Goal: Information Seeking & Learning: Learn about a topic

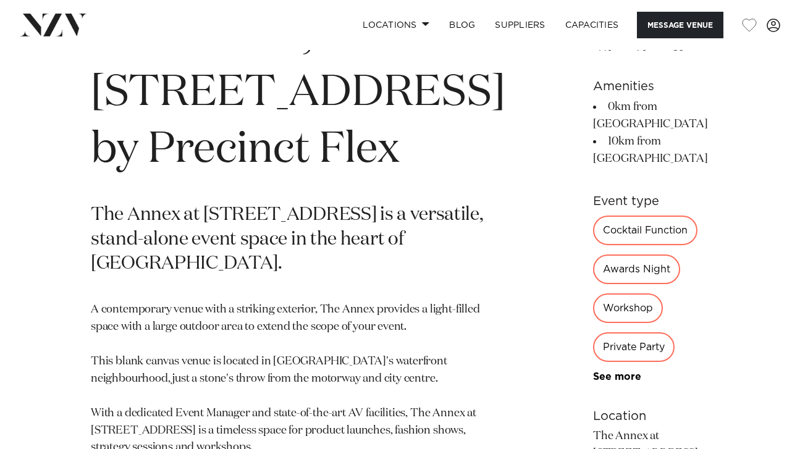
scroll to position [485, 0]
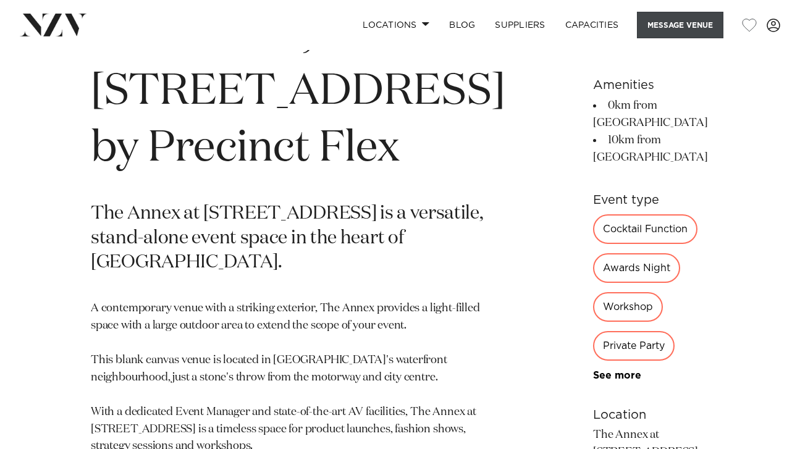
click at [659, 32] on button "Message Venue" at bounding box center [680, 25] width 87 height 27
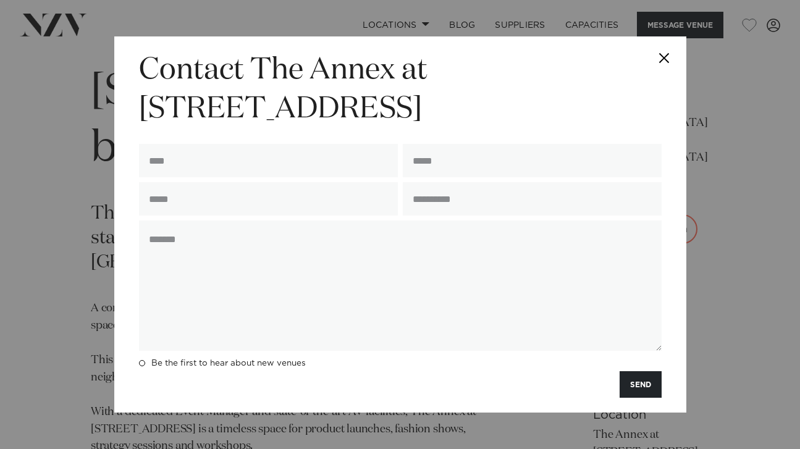
click at [663, 51] on button "Close" at bounding box center [664, 57] width 43 height 43
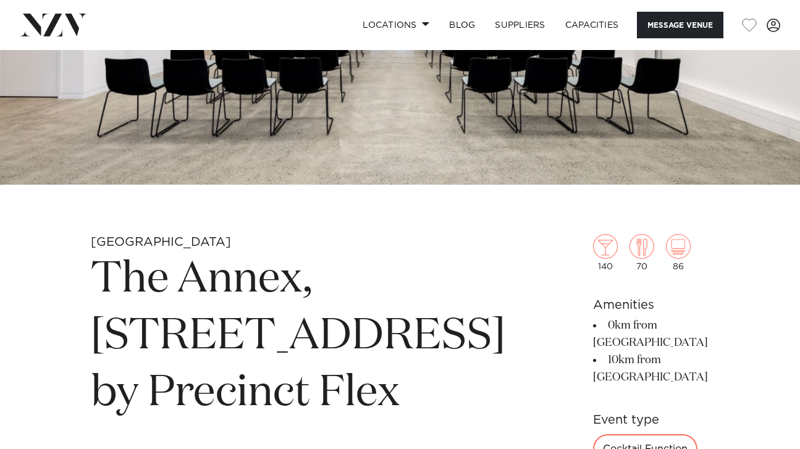
scroll to position [0, 0]
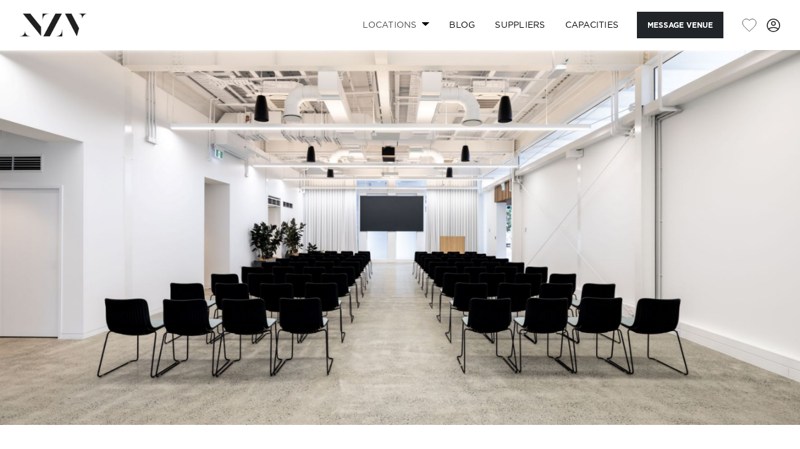
click at [410, 20] on link "Locations" at bounding box center [396, 25] width 87 height 27
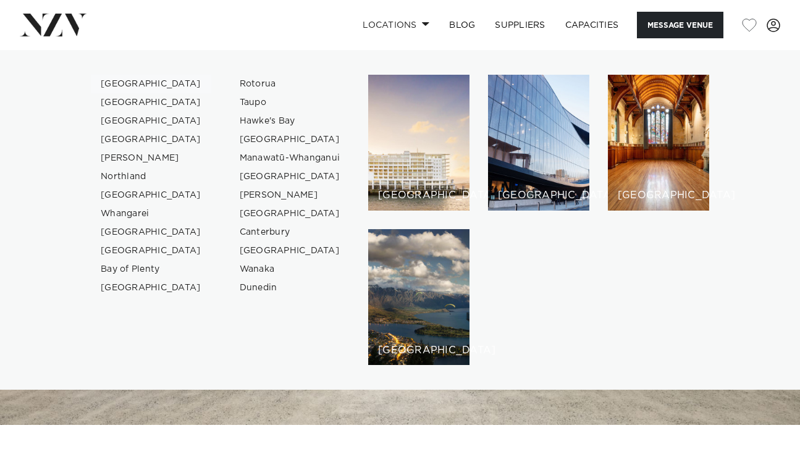
click at [124, 84] on link "[GEOGRAPHIC_DATA]" at bounding box center [151, 84] width 121 height 19
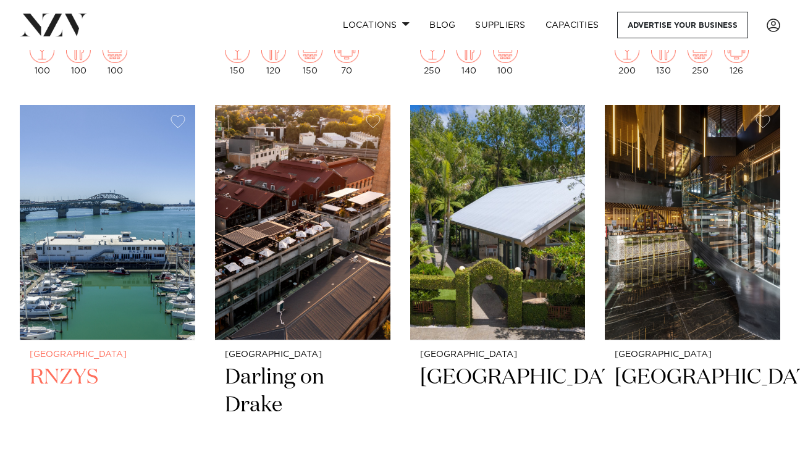
scroll to position [1959, 0]
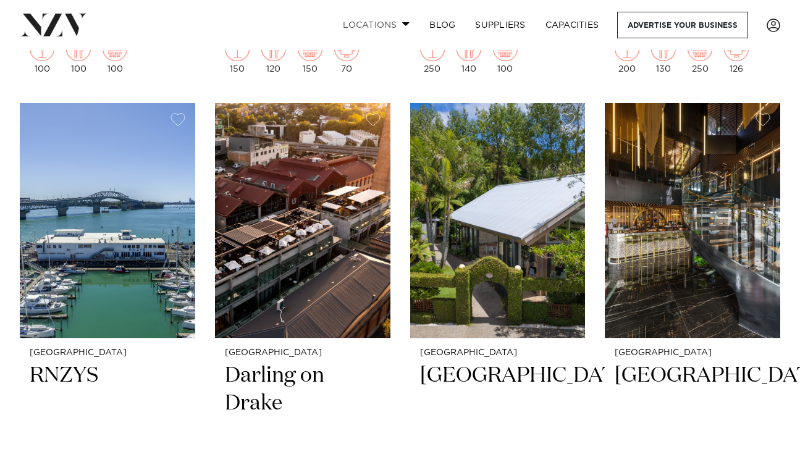
click at [388, 28] on link "Locations" at bounding box center [376, 25] width 87 height 27
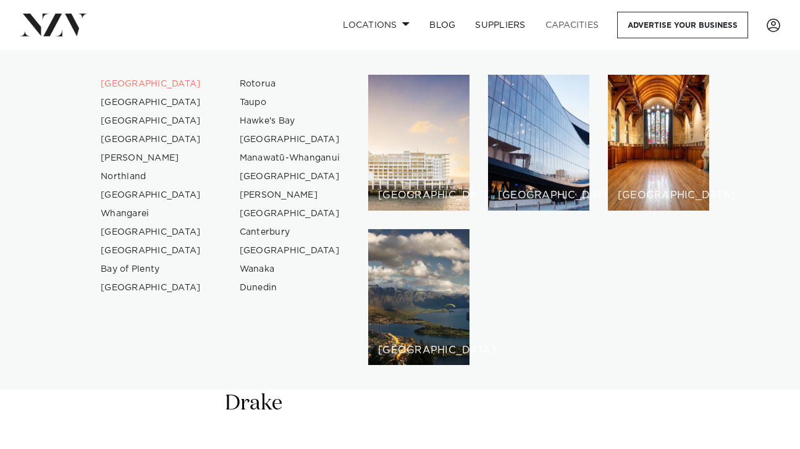
click at [542, 29] on link "Capacities" at bounding box center [573, 25] width 74 height 27
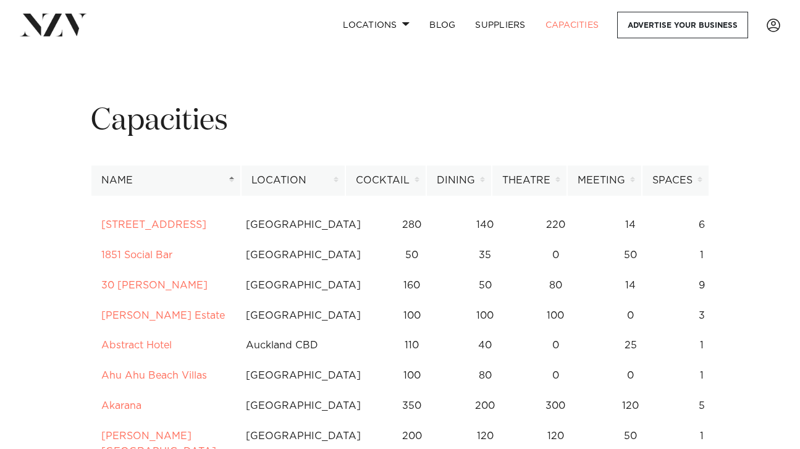
click at [551, 183] on th "Theatre" at bounding box center [529, 181] width 75 height 30
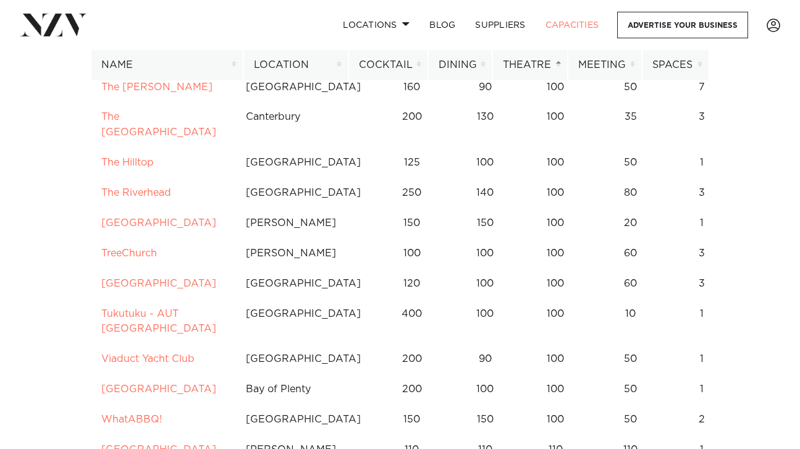
scroll to position [5194, 0]
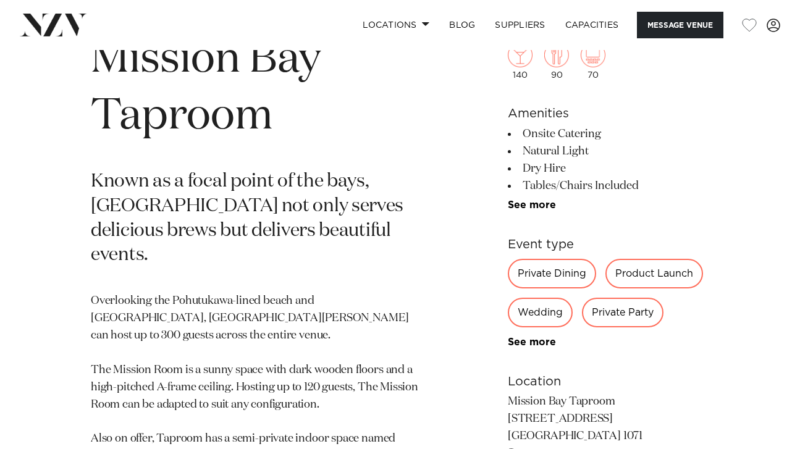
scroll to position [451, 0]
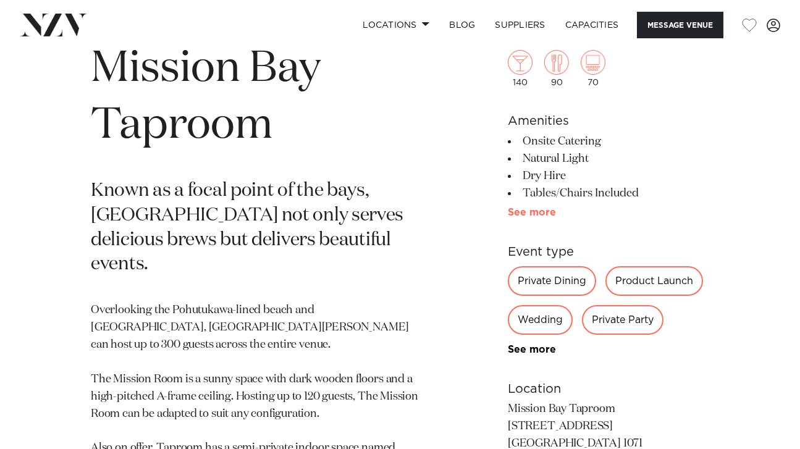
click at [532, 208] on link "See more" at bounding box center [556, 213] width 96 height 10
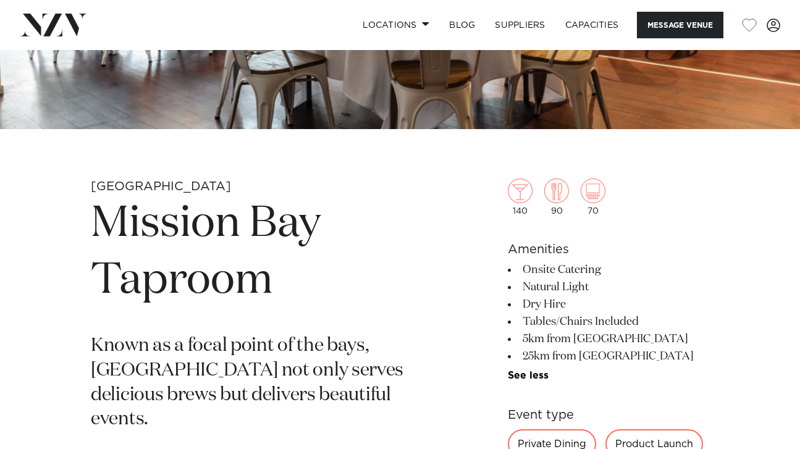
scroll to position [295, 0]
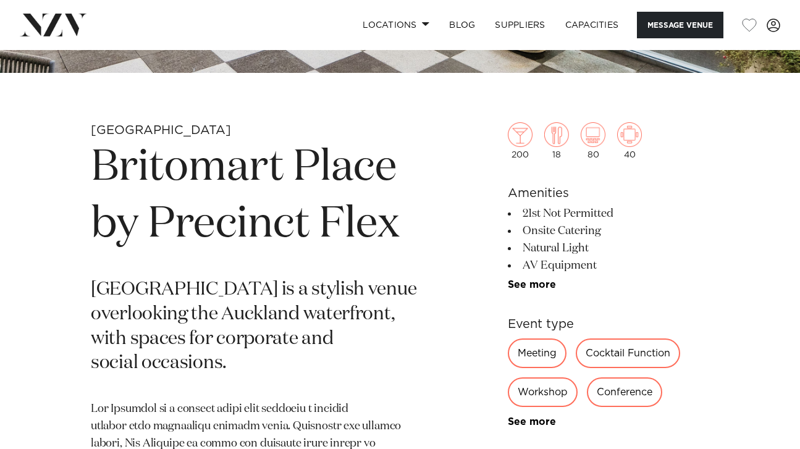
scroll to position [353, 0]
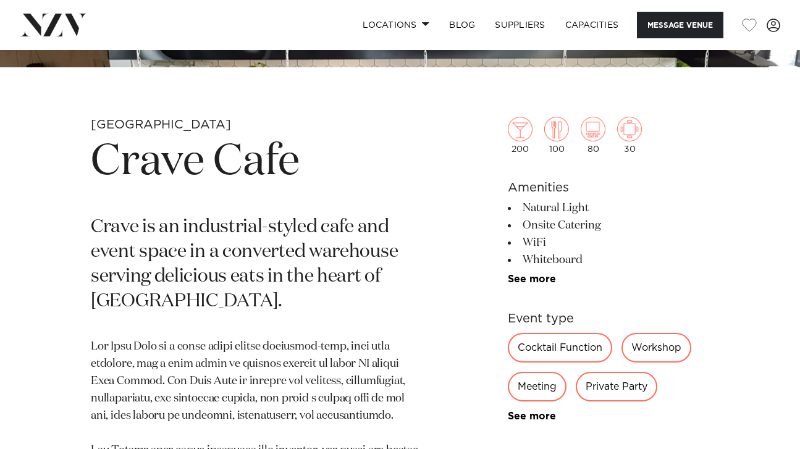
scroll to position [361, 0]
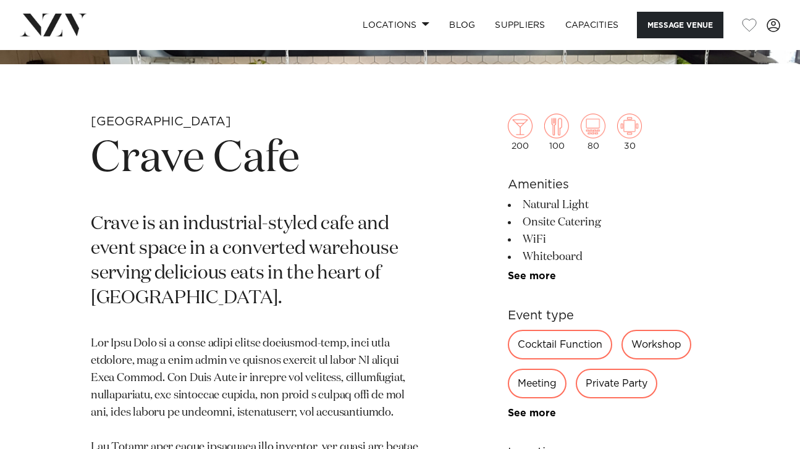
click at [533, 270] on ul "Natural Light Onsite Catering WiFi Whiteboard TV Video Conferencing Sound Syste…" at bounding box center [609, 239] width 202 height 85
click at [531, 282] on li "See more" at bounding box center [609, 276] width 202 height 11
click at [536, 269] on ul "Natural Light Onsite Catering WiFi Whiteboard TV Video Conferencing Sound Syste…" at bounding box center [609, 239] width 202 height 85
click at [537, 276] on link "See more" at bounding box center [556, 276] width 96 height 10
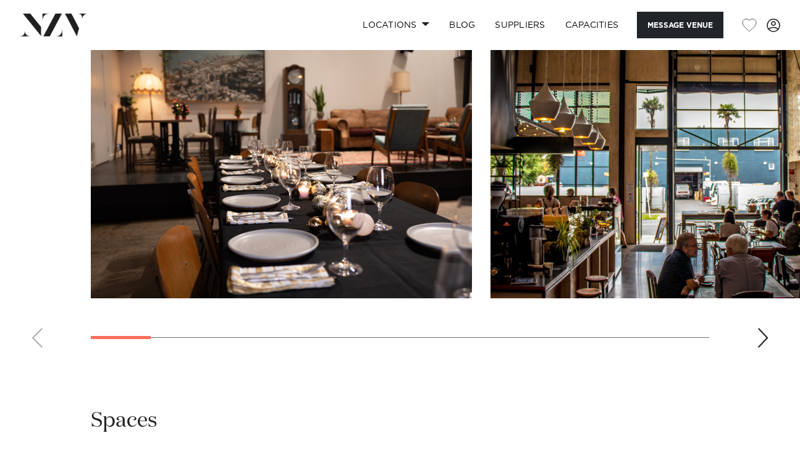
scroll to position [1261, 0]
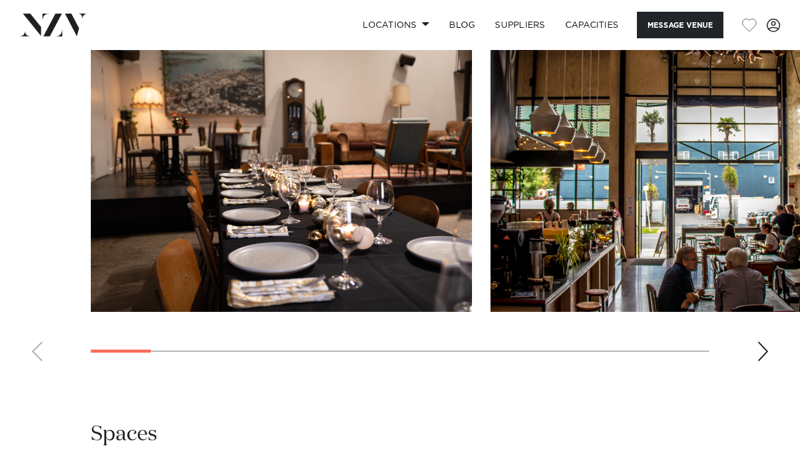
click at [757, 348] on div "Next slide" at bounding box center [763, 352] width 12 height 20
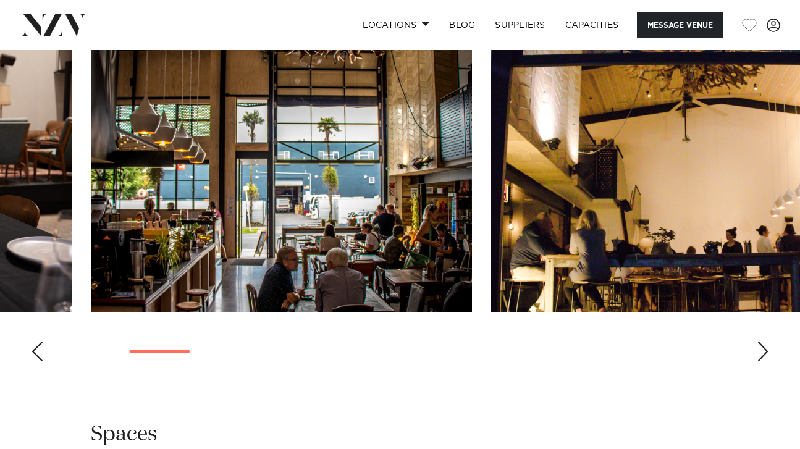
click at [757, 348] on div "Next slide" at bounding box center [763, 352] width 12 height 20
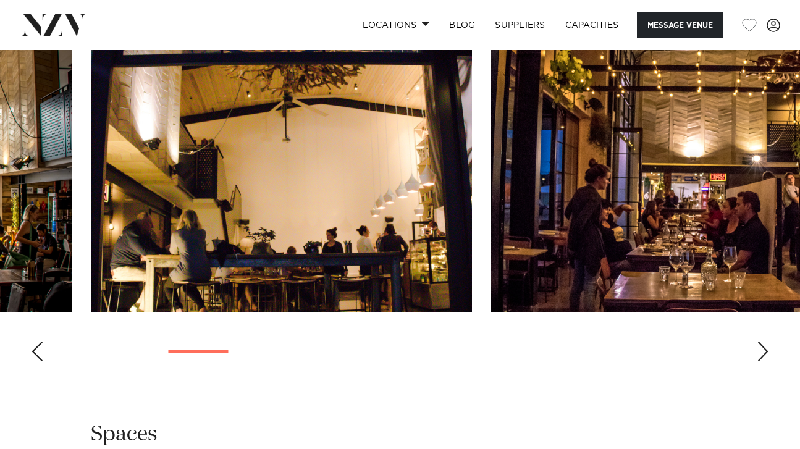
click at [757, 348] on div "Next slide" at bounding box center [763, 352] width 12 height 20
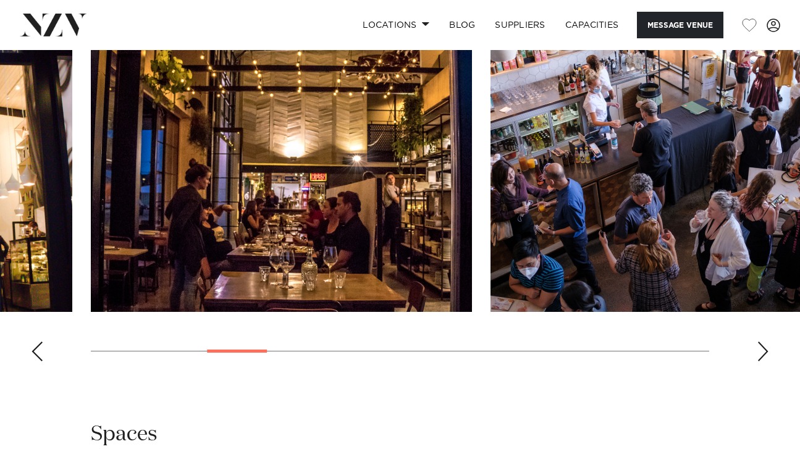
click at [757, 348] on div "Next slide" at bounding box center [763, 352] width 12 height 20
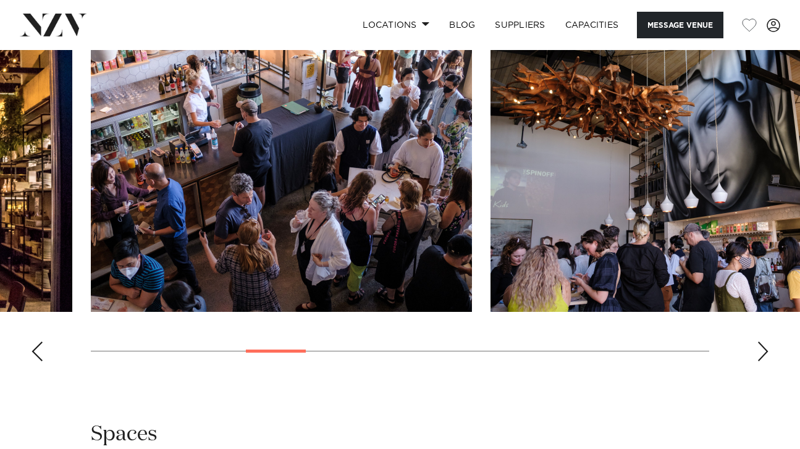
click at [757, 348] on div "Next slide" at bounding box center [763, 352] width 12 height 20
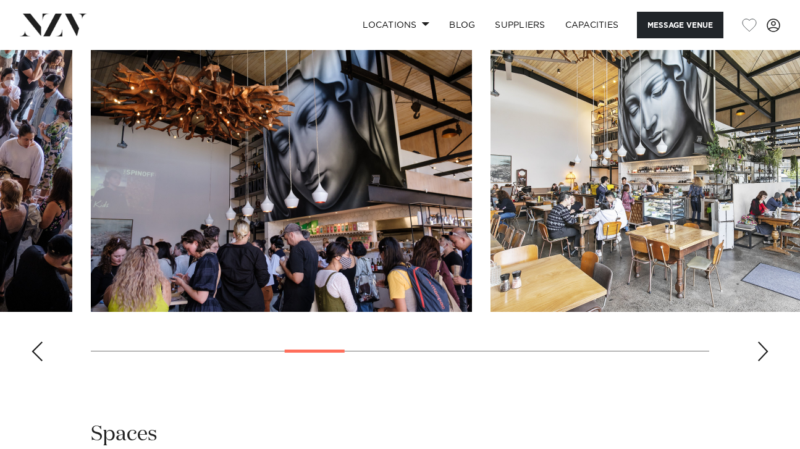
click at [757, 348] on div "Next slide" at bounding box center [763, 352] width 12 height 20
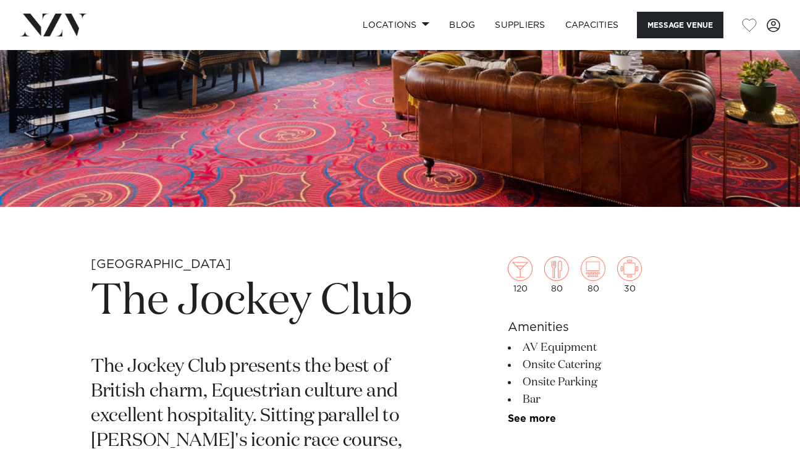
scroll to position [219, 0]
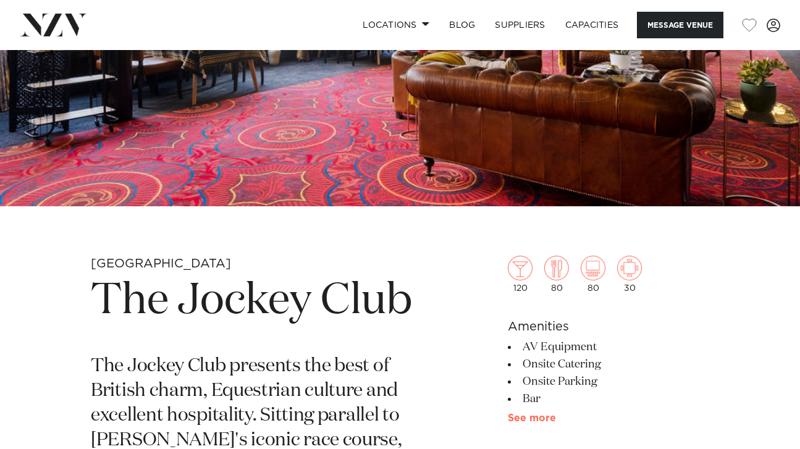
click at [527, 417] on link "See more" at bounding box center [556, 419] width 96 height 10
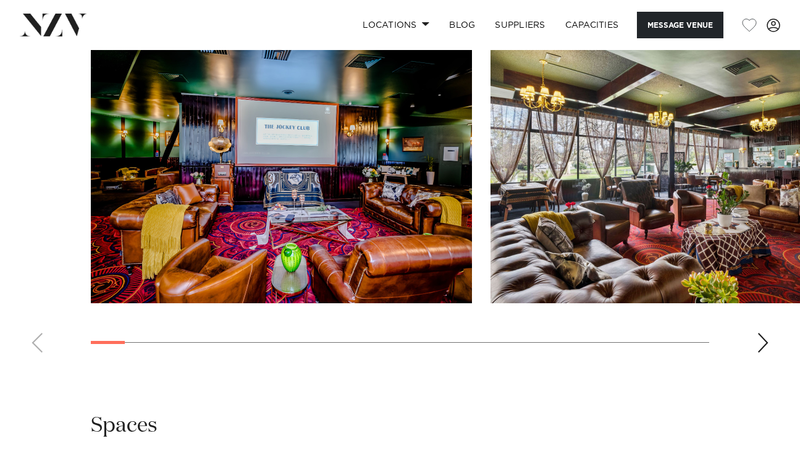
scroll to position [1248, 0]
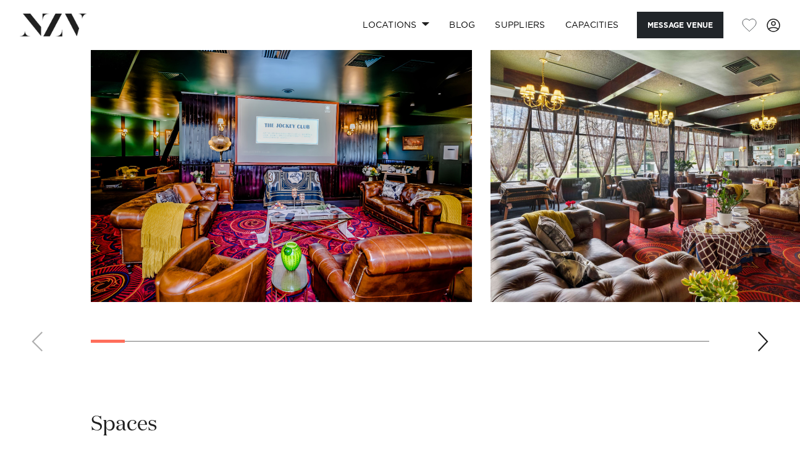
click at [758, 332] on div "Next slide" at bounding box center [763, 342] width 12 height 20
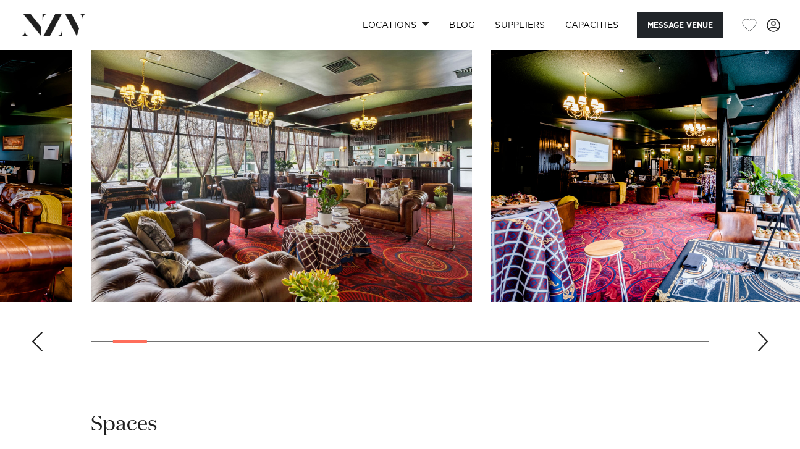
click at [758, 332] on div "Next slide" at bounding box center [763, 342] width 12 height 20
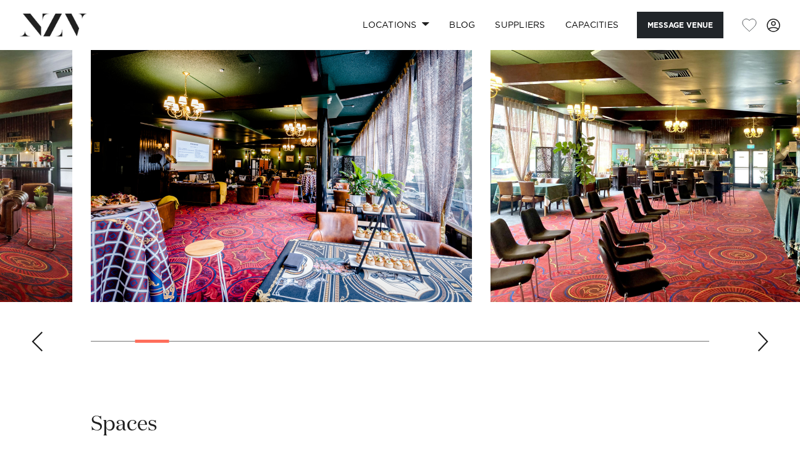
click at [758, 332] on div "Next slide" at bounding box center [763, 342] width 12 height 20
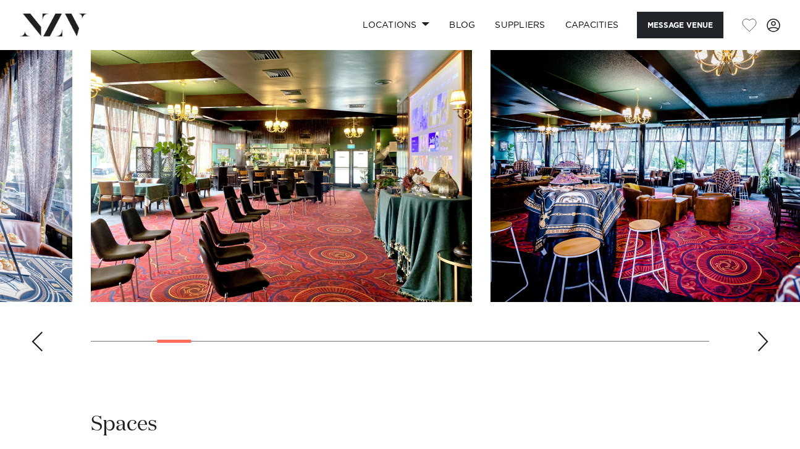
click at [758, 332] on div "Next slide" at bounding box center [763, 342] width 12 height 20
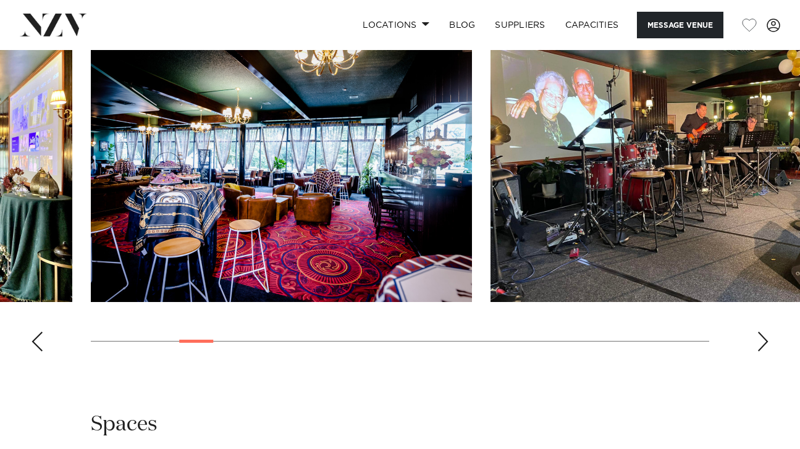
click at [758, 332] on div "Next slide" at bounding box center [763, 342] width 12 height 20
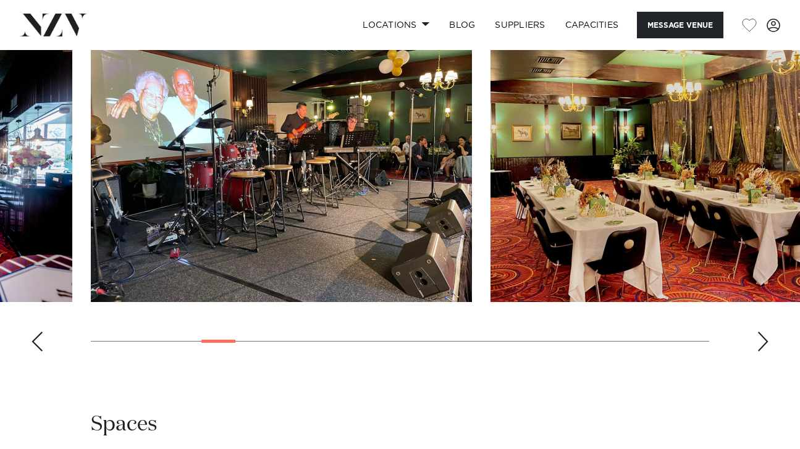
click at [758, 332] on div "Next slide" at bounding box center [763, 342] width 12 height 20
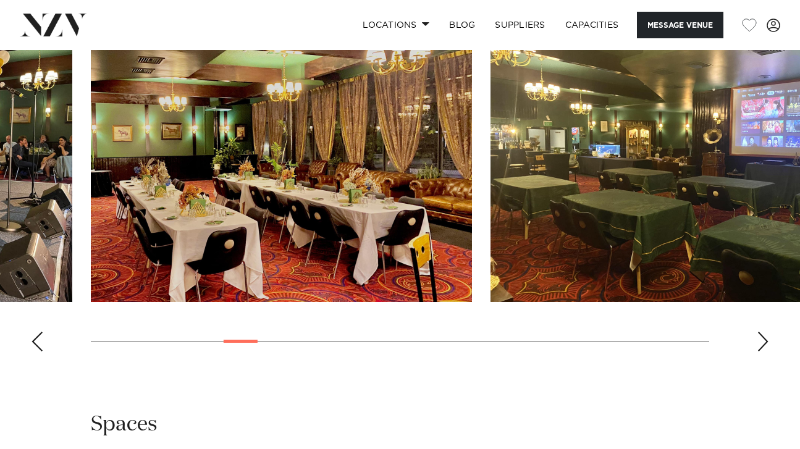
click at [758, 332] on div "Next slide" at bounding box center [763, 342] width 12 height 20
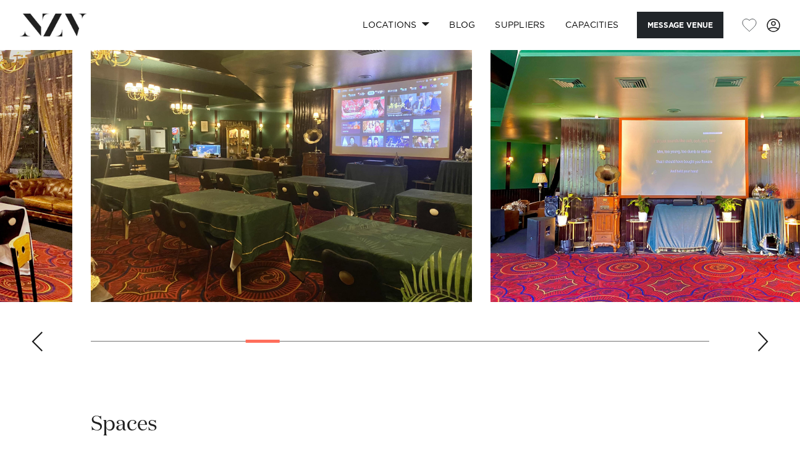
click at [758, 332] on div "Next slide" at bounding box center [763, 342] width 12 height 20
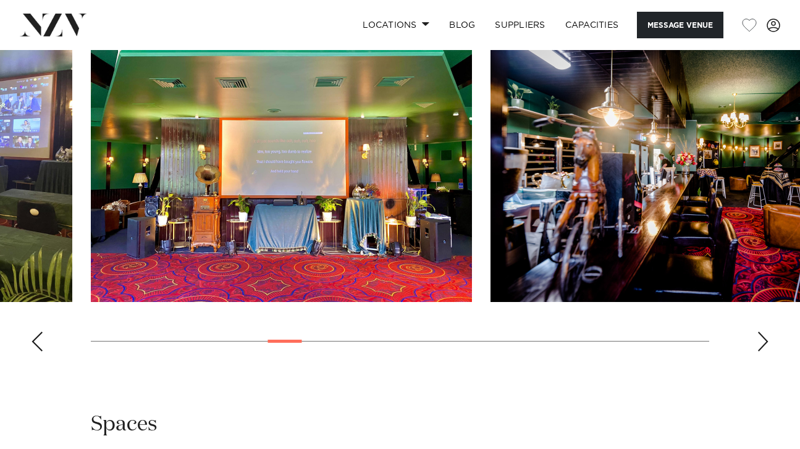
click at [758, 332] on div "Next slide" at bounding box center [763, 342] width 12 height 20
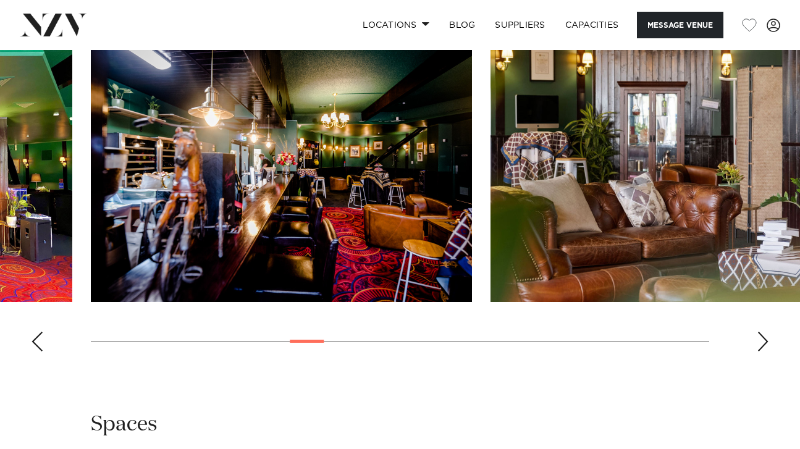
click at [758, 332] on div "Next slide" at bounding box center [763, 342] width 12 height 20
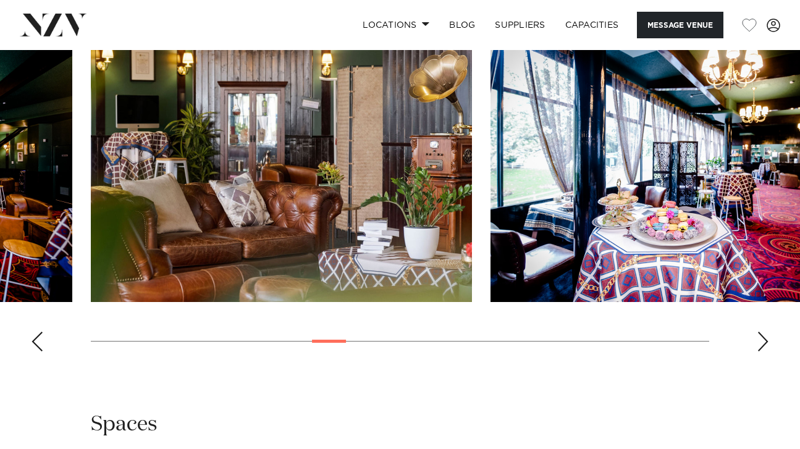
click at [758, 332] on div "Next slide" at bounding box center [763, 342] width 12 height 20
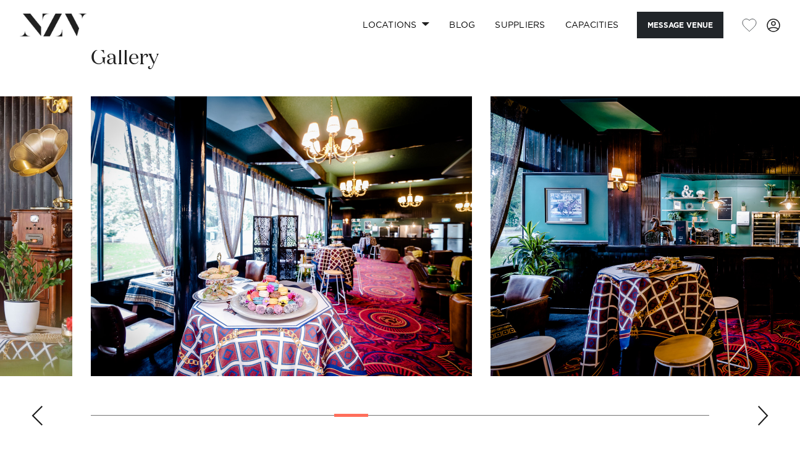
scroll to position [1169, 0]
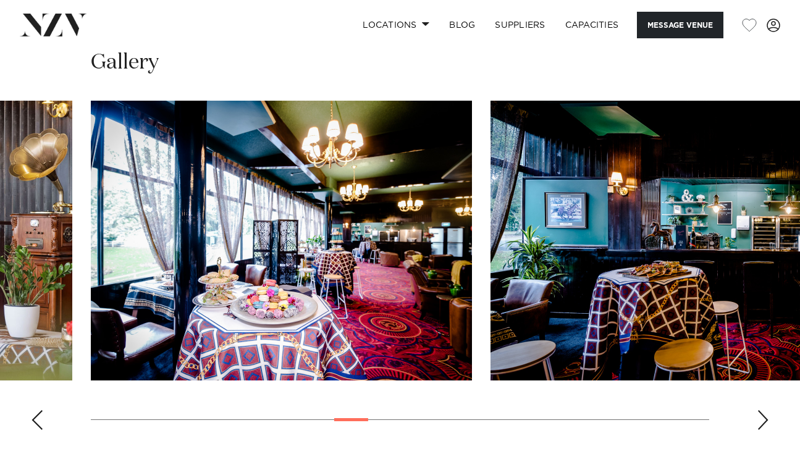
click at [43, 410] on div "Previous slide" at bounding box center [37, 420] width 12 height 20
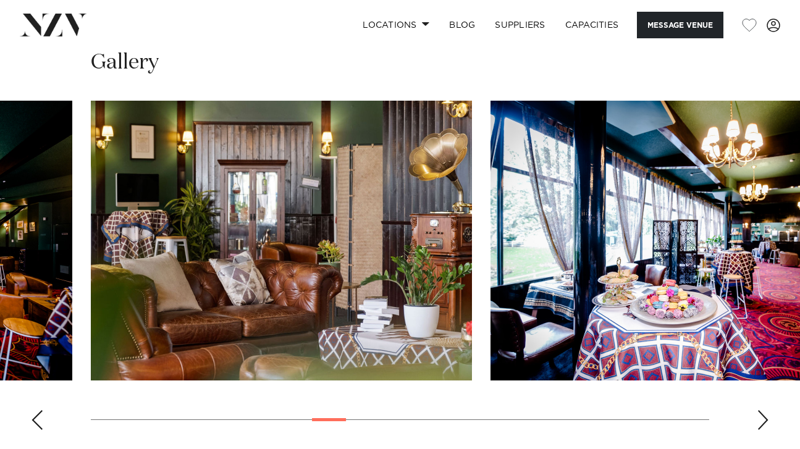
click at [43, 396] on swiper-container at bounding box center [400, 270] width 800 height 339
click at [43, 402] on swiper-container at bounding box center [400, 270] width 800 height 339
click at [33, 410] on div "Previous slide" at bounding box center [37, 420] width 12 height 20
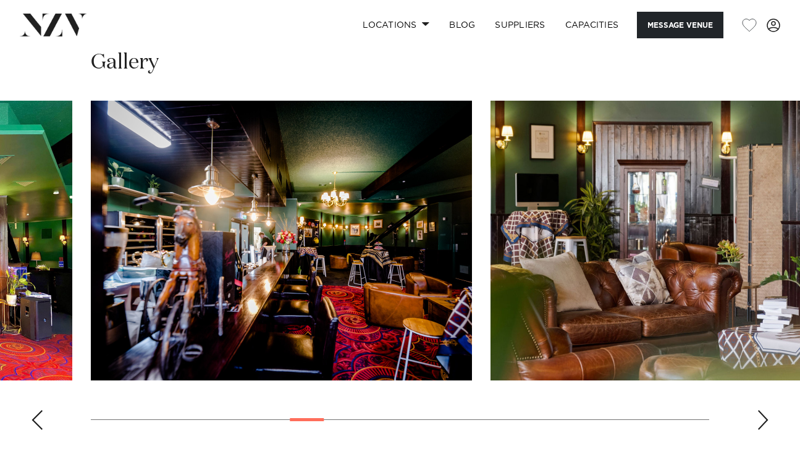
click at [33, 410] on div "Previous slide" at bounding box center [37, 420] width 12 height 20
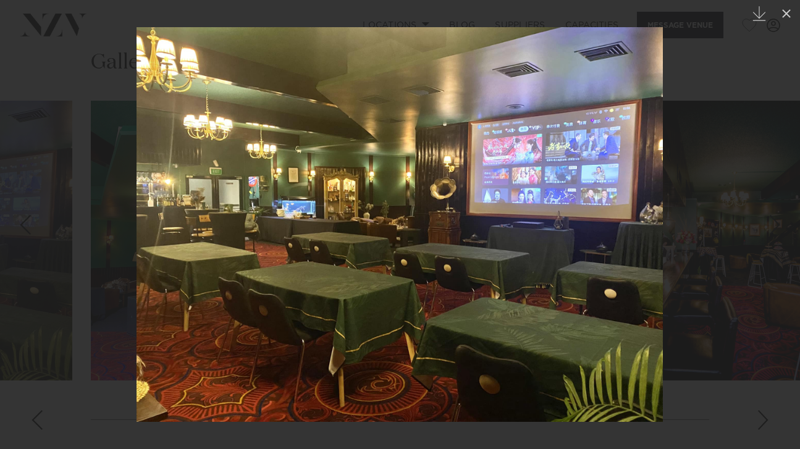
click at [700, 227] on div at bounding box center [400, 224] width 800 height 449
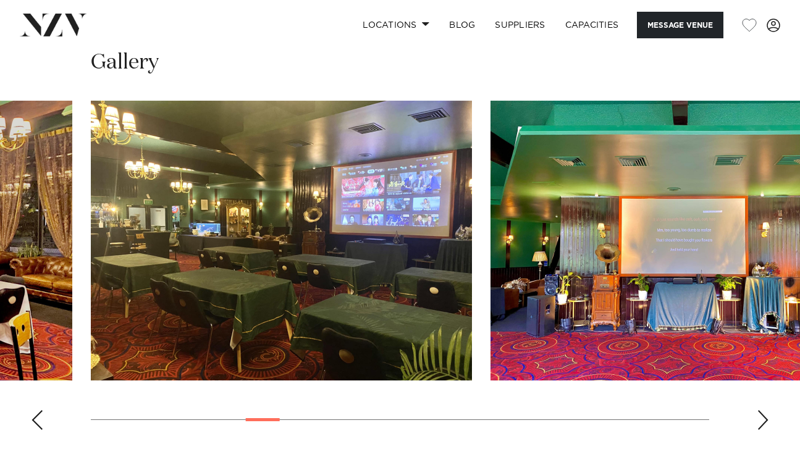
click at [757, 384] on swiper-container at bounding box center [400, 270] width 800 height 339
click at [765, 410] on div "Next slide" at bounding box center [763, 420] width 12 height 20
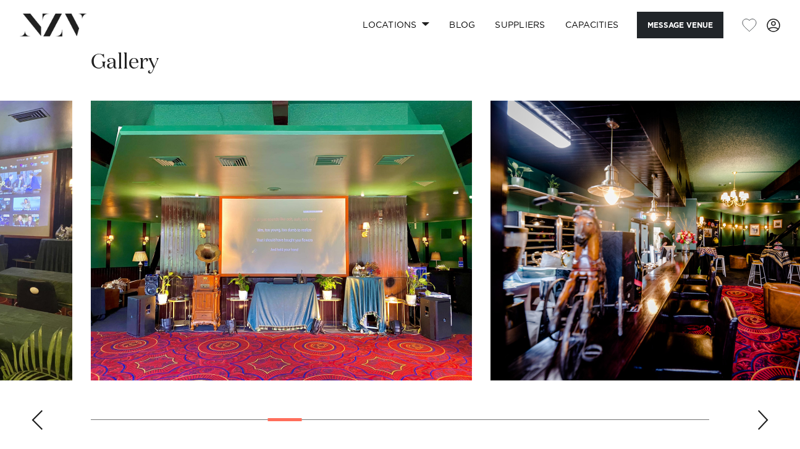
click at [765, 410] on div "Next slide" at bounding box center [763, 420] width 12 height 20
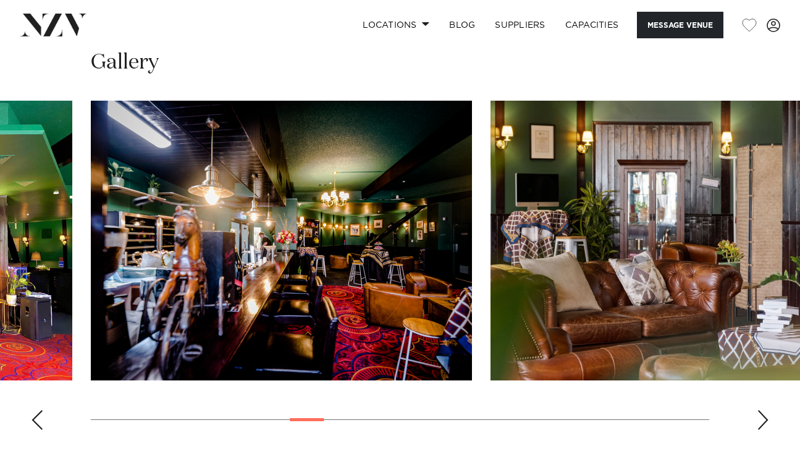
click at [765, 410] on div "Next slide" at bounding box center [763, 420] width 12 height 20
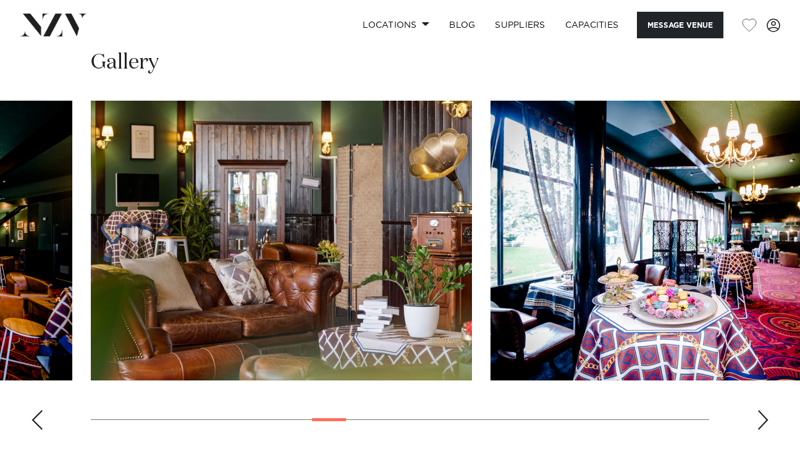
click at [765, 410] on div "Next slide" at bounding box center [763, 420] width 12 height 20
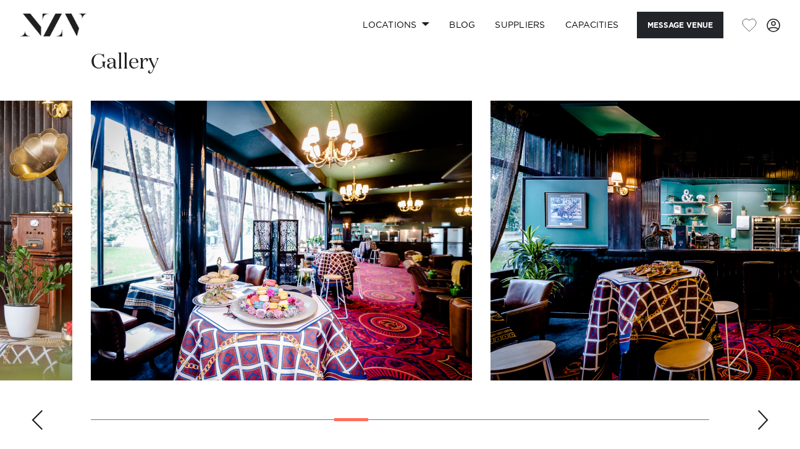
click at [765, 410] on div "Next slide" at bounding box center [763, 420] width 12 height 20
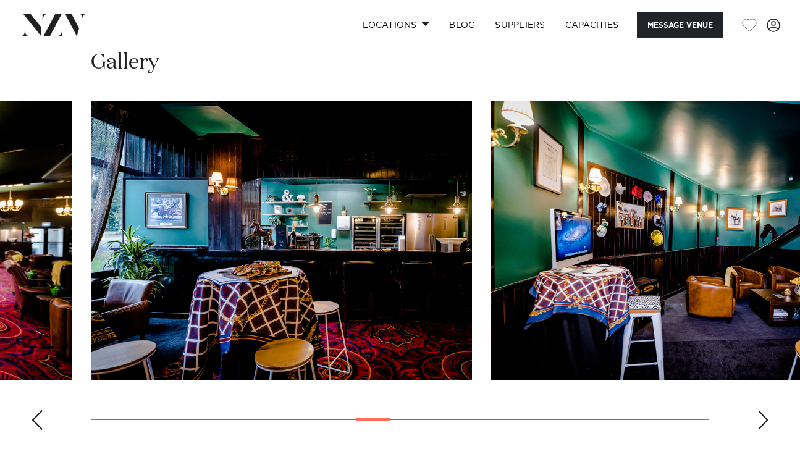
click at [765, 410] on div "Next slide" at bounding box center [763, 420] width 12 height 20
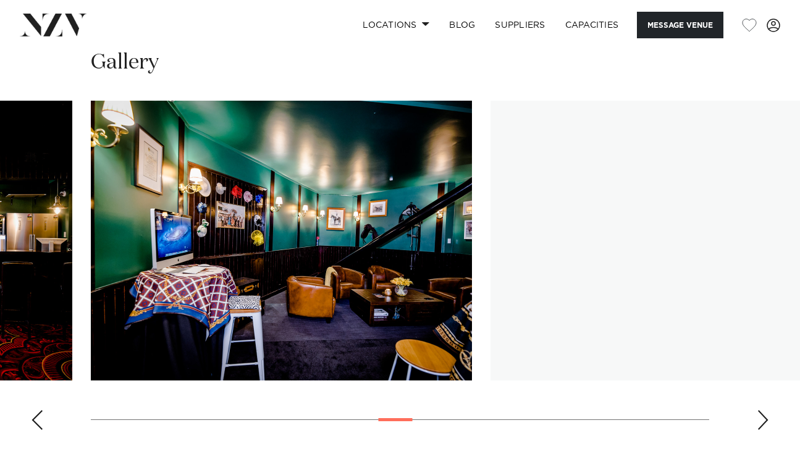
click at [765, 410] on div "Next slide" at bounding box center [763, 420] width 12 height 20
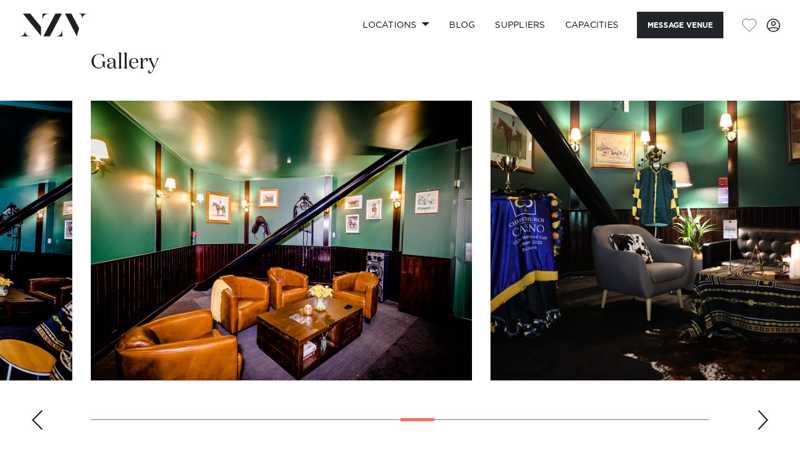
click at [765, 410] on div "Next slide" at bounding box center [763, 420] width 12 height 20
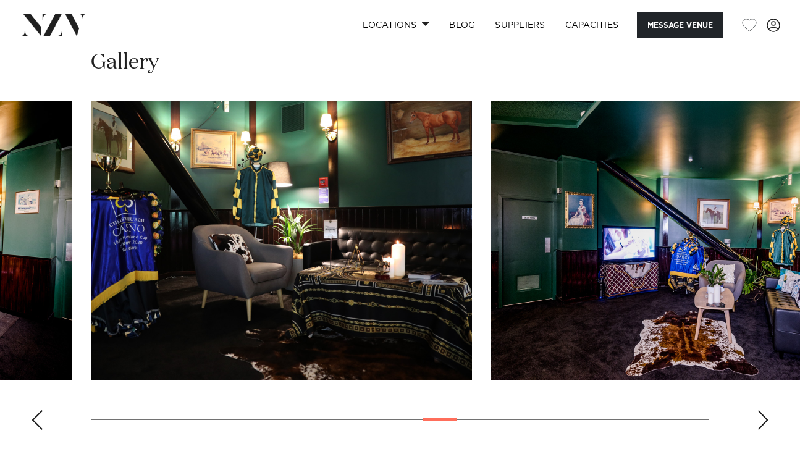
click at [765, 410] on div "Next slide" at bounding box center [763, 420] width 12 height 20
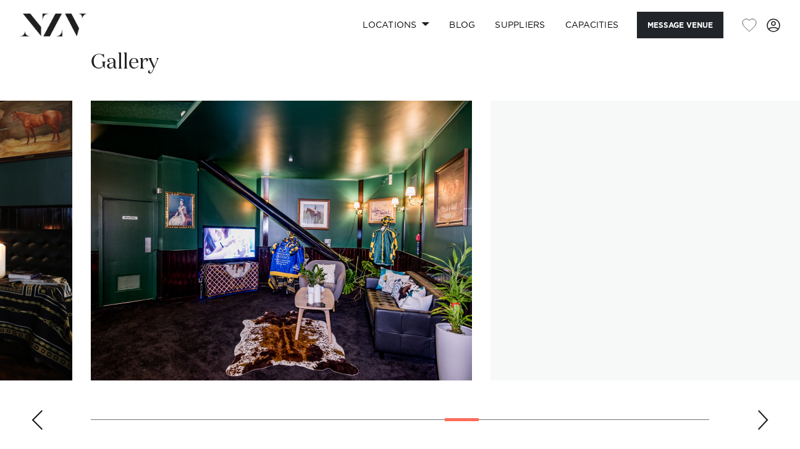
click at [765, 410] on div "Next slide" at bounding box center [763, 420] width 12 height 20
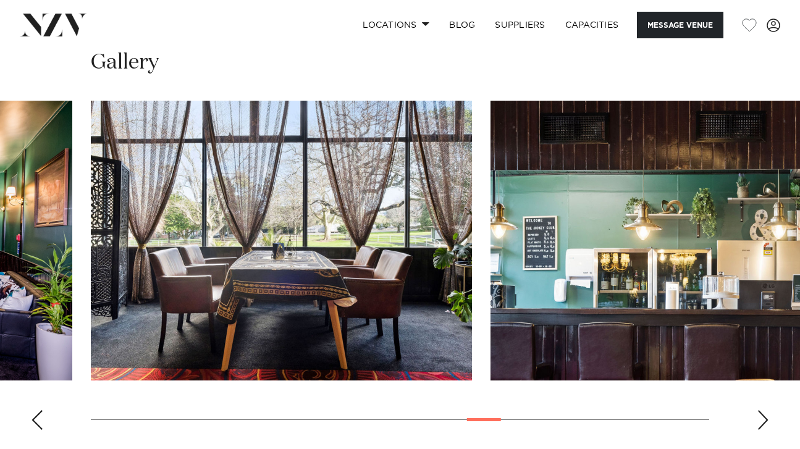
click at [765, 410] on div "Next slide" at bounding box center [763, 420] width 12 height 20
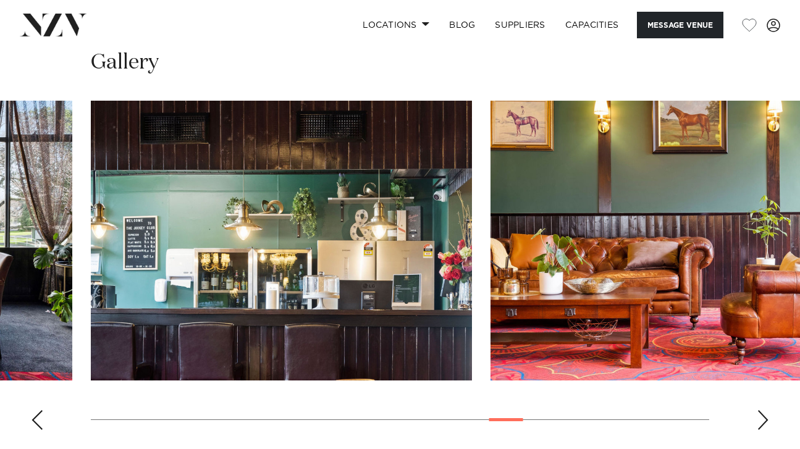
click at [765, 410] on div "Next slide" at bounding box center [763, 420] width 12 height 20
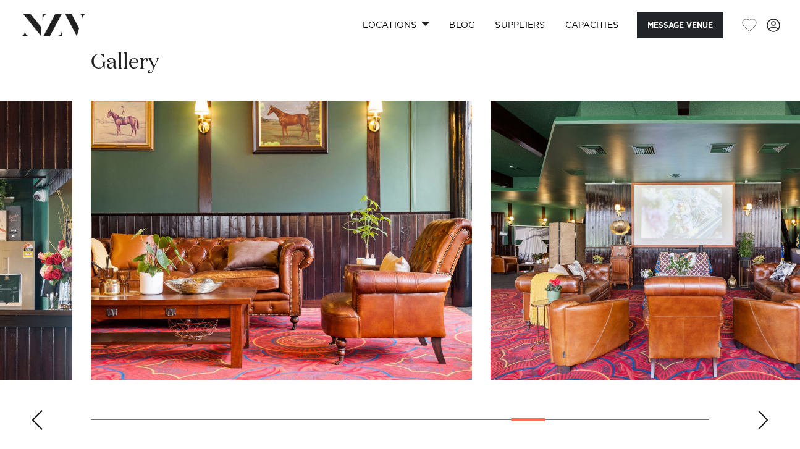
click at [765, 410] on div "Next slide" at bounding box center [763, 420] width 12 height 20
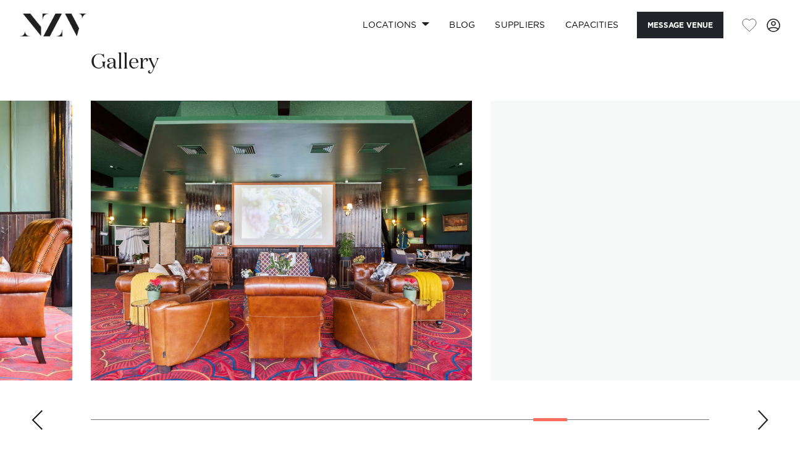
click at [765, 410] on div "Next slide" at bounding box center [763, 420] width 12 height 20
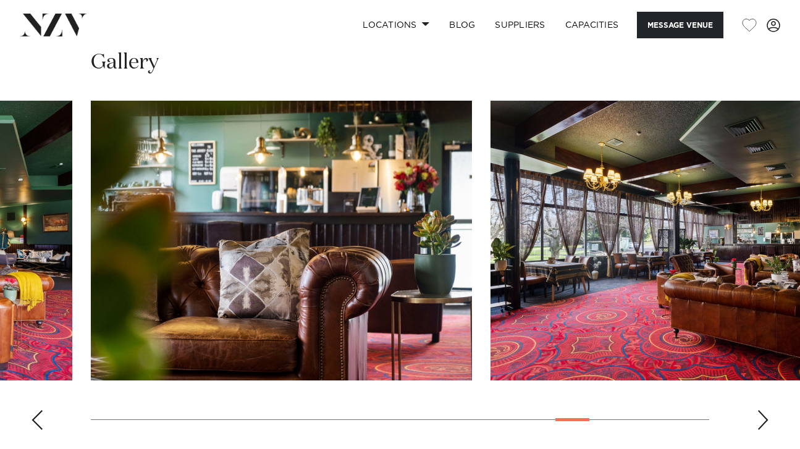
click at [761, 410] on div "Next slide" at bounding box center [763, 420] width 12 height 20
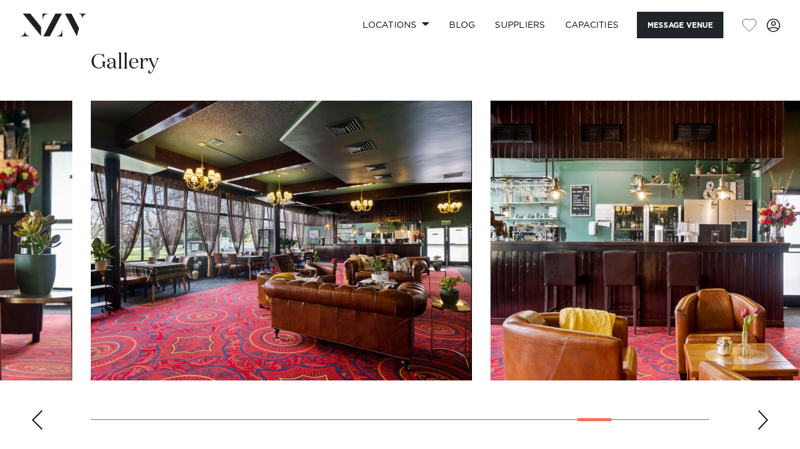
click at [761, 410] on div "Next slide" at bounding box center [763, 420] width 12 height 20
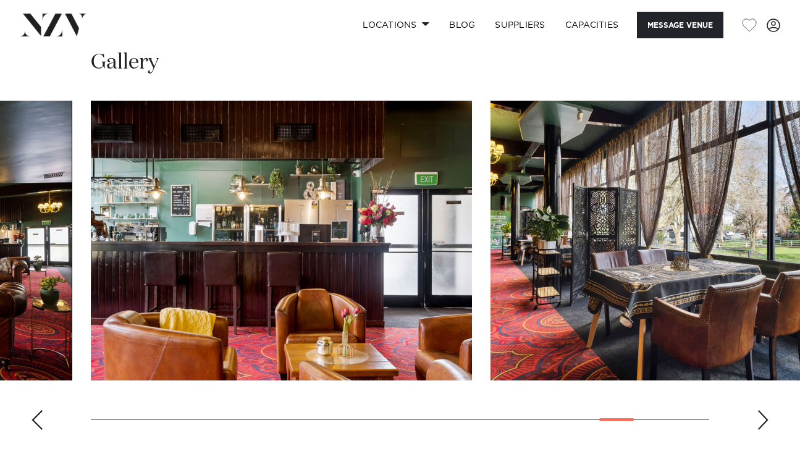
click at [761, 410] on div "Next slide" at bounding box center [763, 420] width 12 height 20
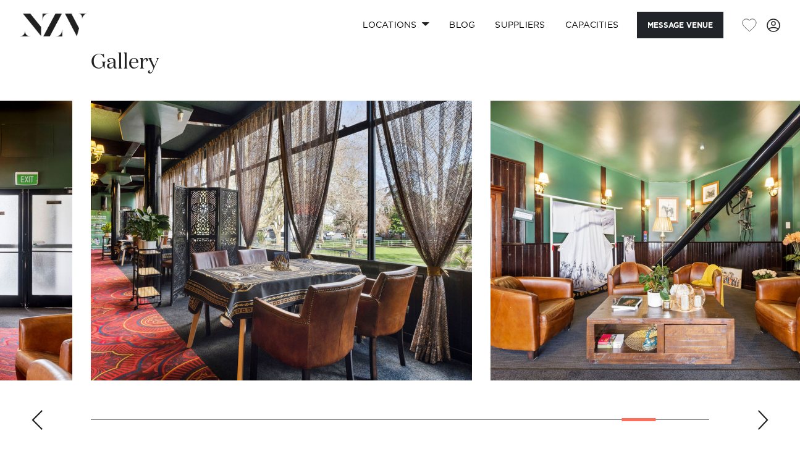
click at [761, 410] on div "Next slide" at bounding box center [763, 420] width 12 height 20
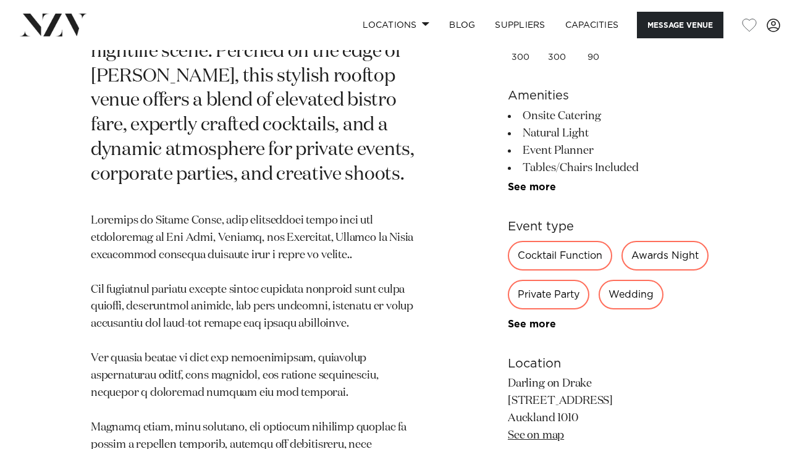
scroll to position [585, 0]
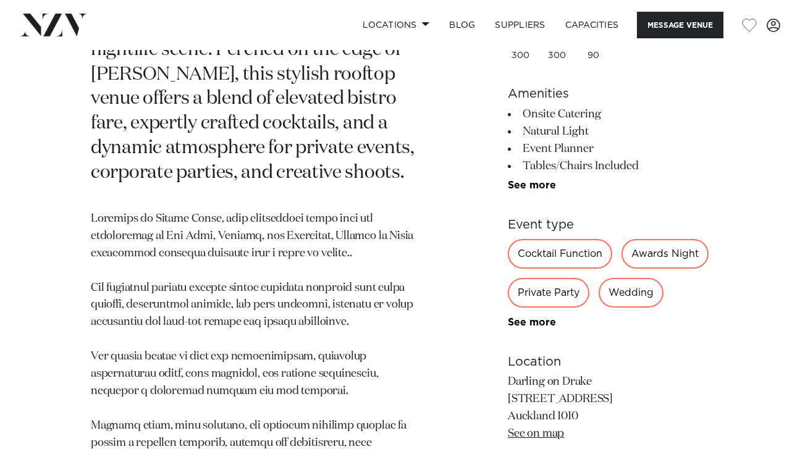
click at [525, 175] on li "Tables/Chairs Included" at bounding box center [609, 166] width 202 height 17
click at [522, 190] on link "See more" at bounding box center [556, 185] width 96 height 10
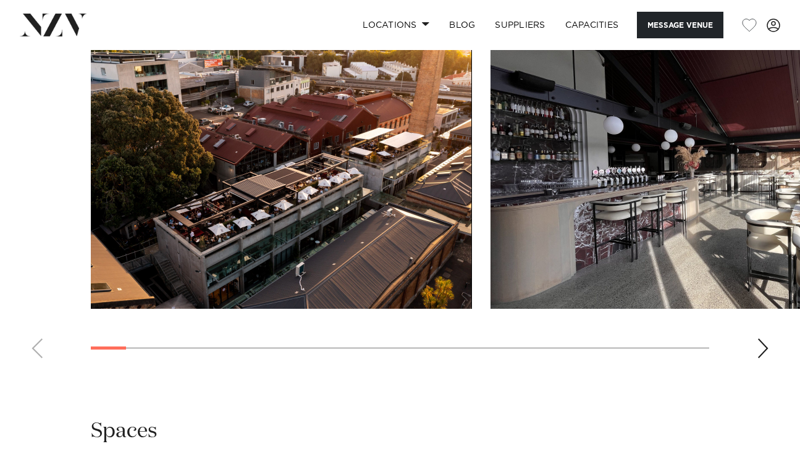
scroll to position [1444, 0]
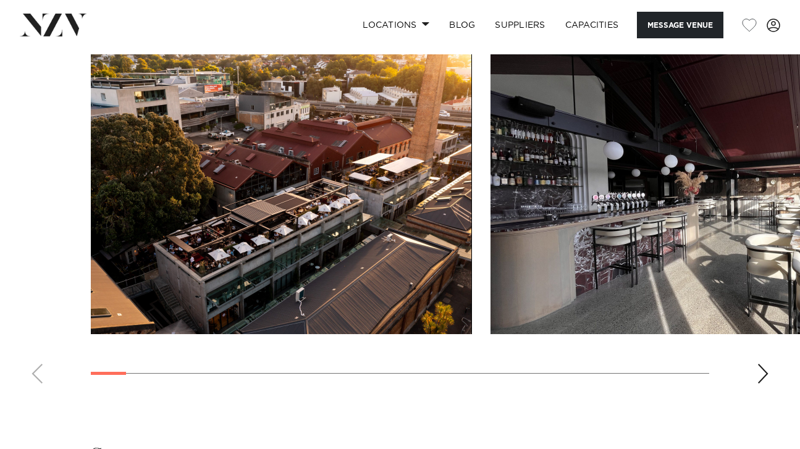
click at [753, 394] on swiper-container at bounding box center [400, 223] width 800 height 339
click at [770, 394] on swiper-container at bounding box center [400, 223] width 800 height 339
click at [766, 384] on div "Next slide" at bounding box center [763, 374] width 12 height 20
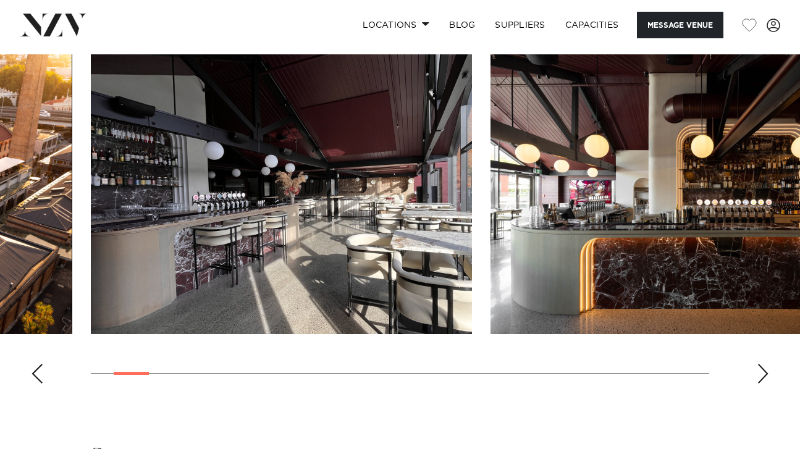
click at [766, 384] on div "Next slide" at bounding box center [763, 374] width 12 height 20
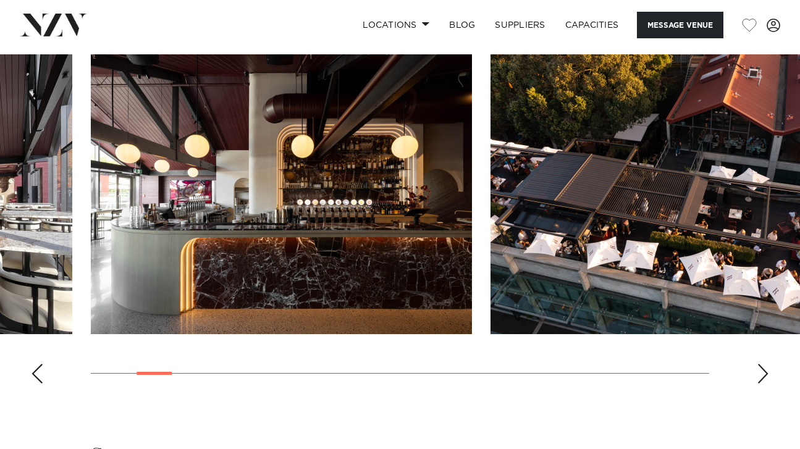
click at [766, 384] on div "Next slide" at bounding box center [763, 374] width 12 height 20
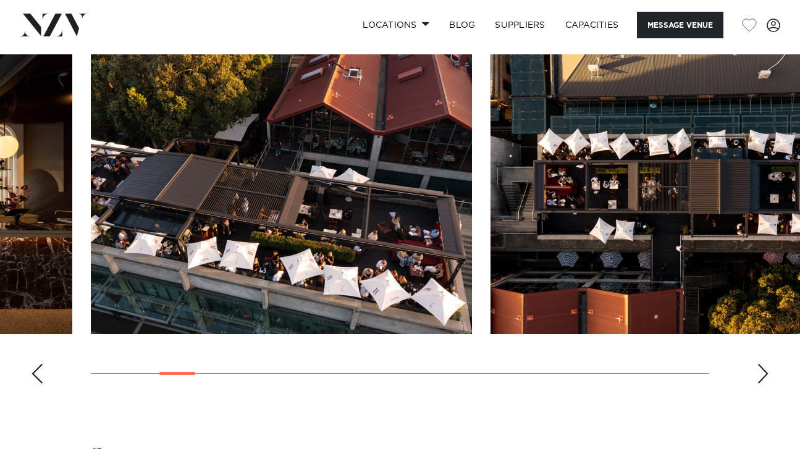
click at [766, 384] on div "Next slide" at bounding box center [763, 374] width 12 height 20
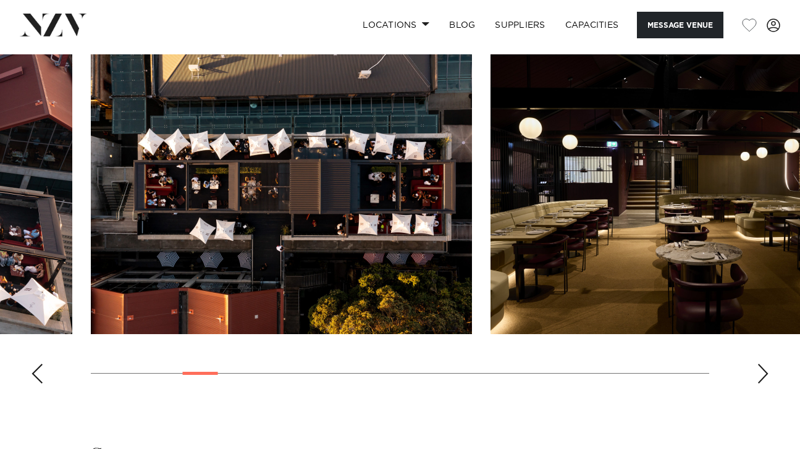
click at [766, 384] on div "Next slide" at bounding box center [763, 374] width 12 height 20
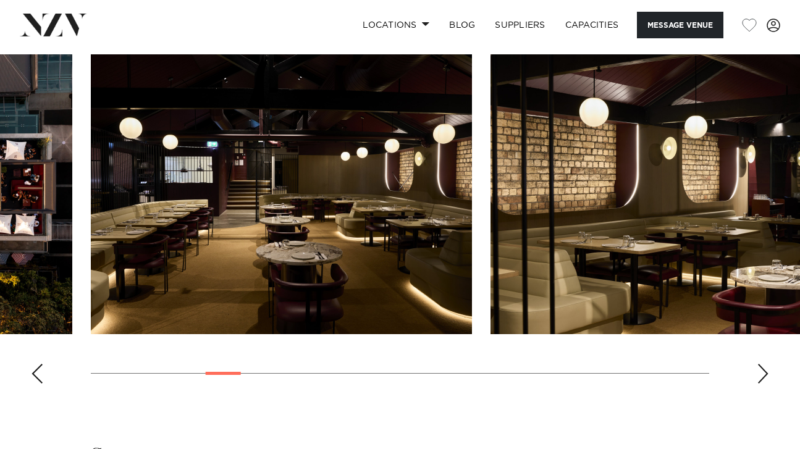
click at [766, 384] on div "Next slide" at bounding box center [763, 374] width 12 height 20
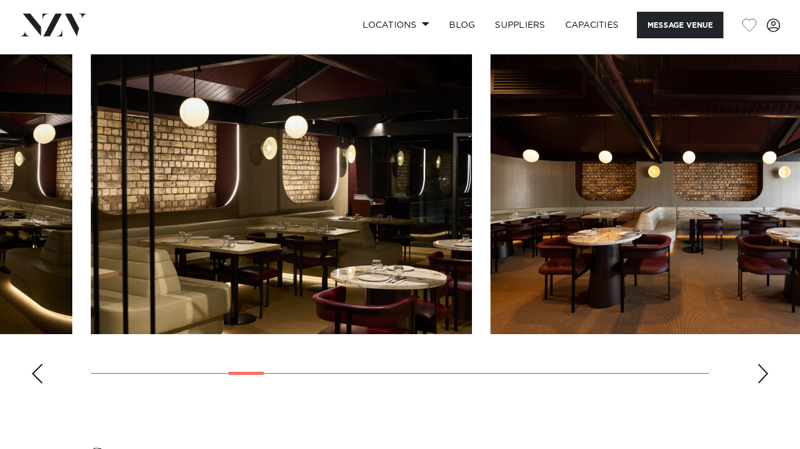
click at [766, 384] on div "Next slide" at bounding box center [763, 374] width 12 height 20
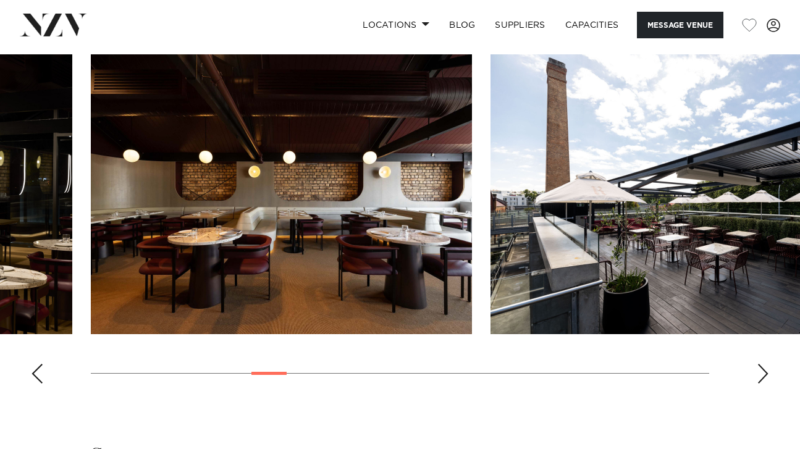
click at [766, 384] on div "Next slide" at bounding box center [763, 374] width 12 height 20
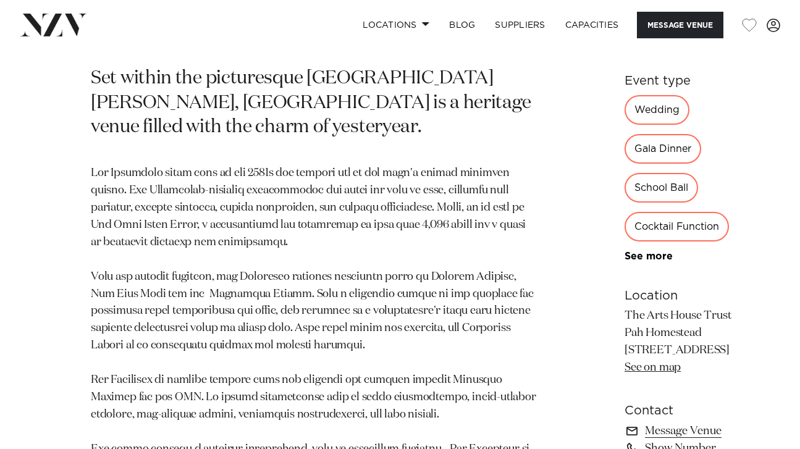
scroll to position [619, 0]
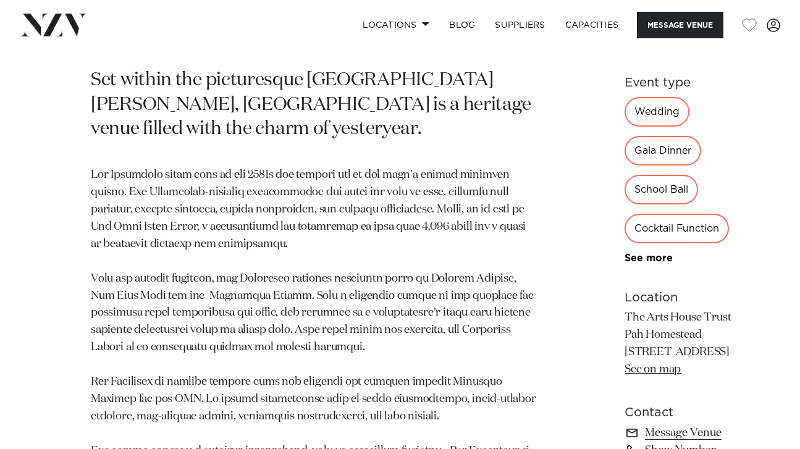
click at [625, 48] on link "See more" at bounding box center [673, 43] width 96 height 10
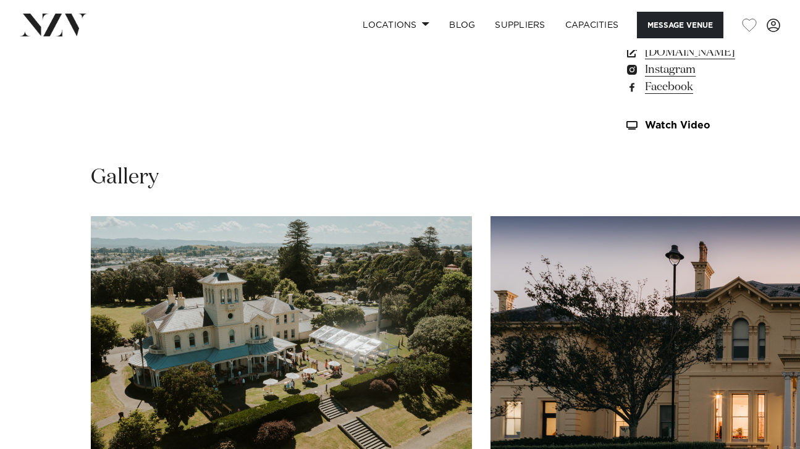
scroll to position [1238, 0]
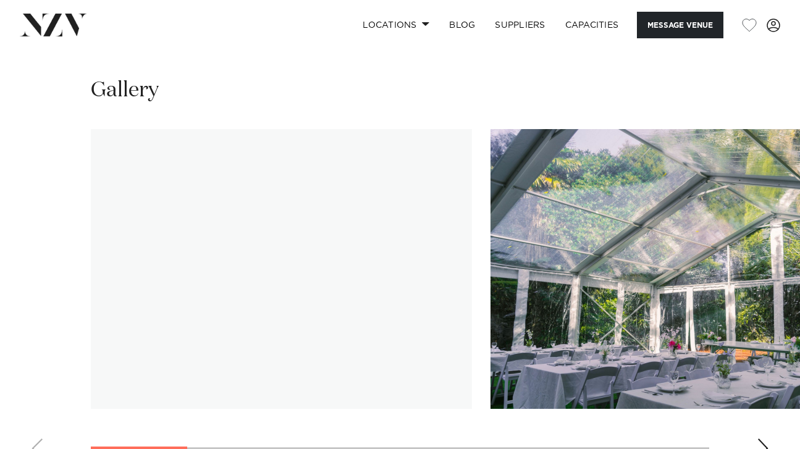
scroll to position [1104, 0]
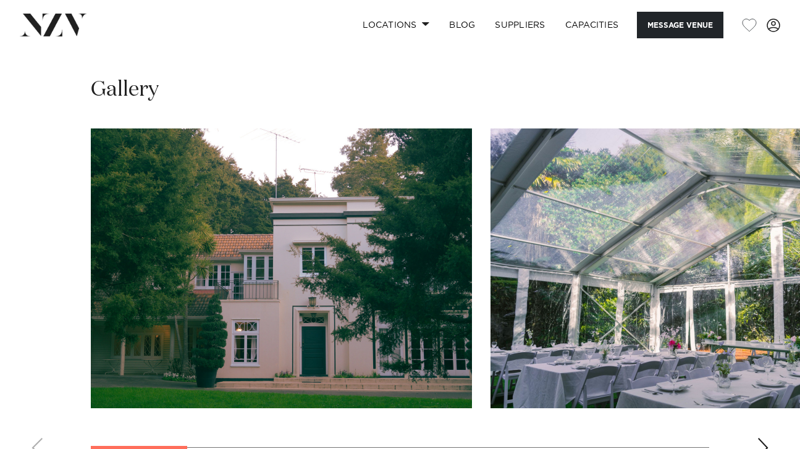
click at [753, 341] on swiper-container at bounding box center [400, 298] width 800 height 339
click at [755, 344] on swiper-container at bounding box center [400, 298] width 800 height 339
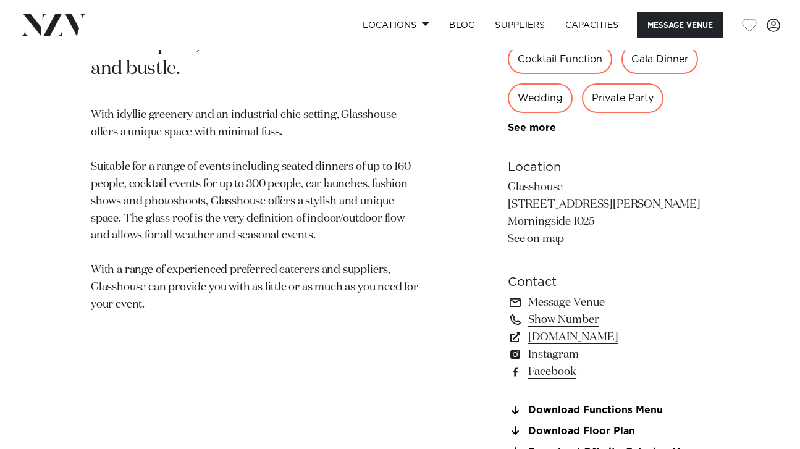
scroll to position [441, 0]
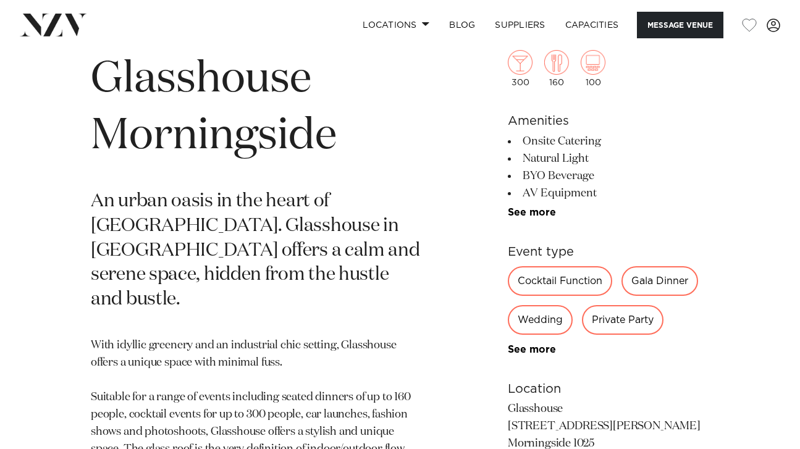
click at [532, 219] on div "300 160 100 Amenities Onsite Catering Natural Light [PERSON_NAME] AV Equipment …" at bounding box center [609, 350] width 202 height 701
click at [527, 202] on ul "Onsite Catering Natural Light [PERSON_NAME] AV Equipment Tables/Chairs Included…" at bounding box center [609, 175] width 202 height 85
click at [527, 212] on link "See more" at bounding box center [556, 213] width 96 height 10
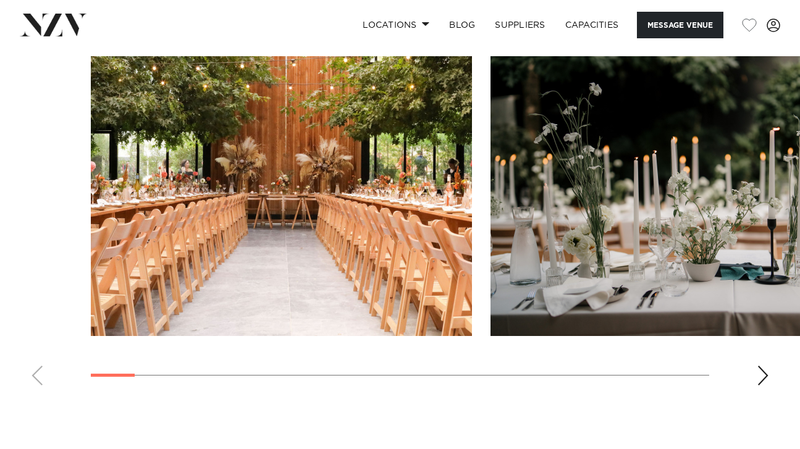
scroll to position [1466, 0]
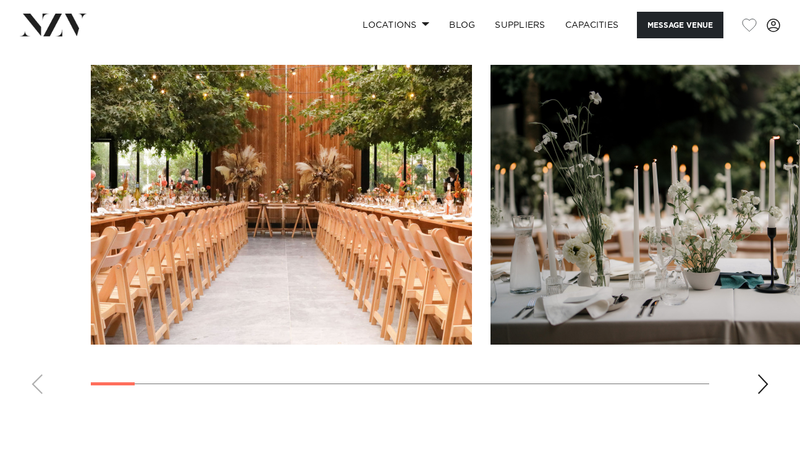
click at [768, 382] on div "Next slide" at bounding box center [763, 385] width 12 height 20
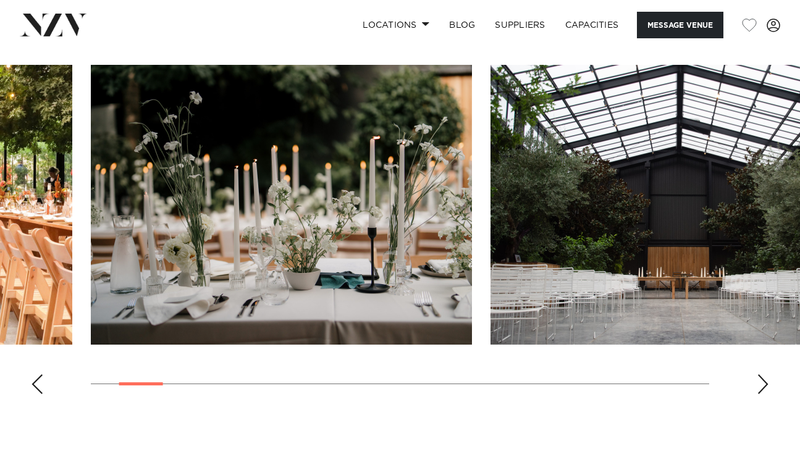
click at [768, 382] on div "Next slide" at bounding box center [763, 385] width 12 height 20
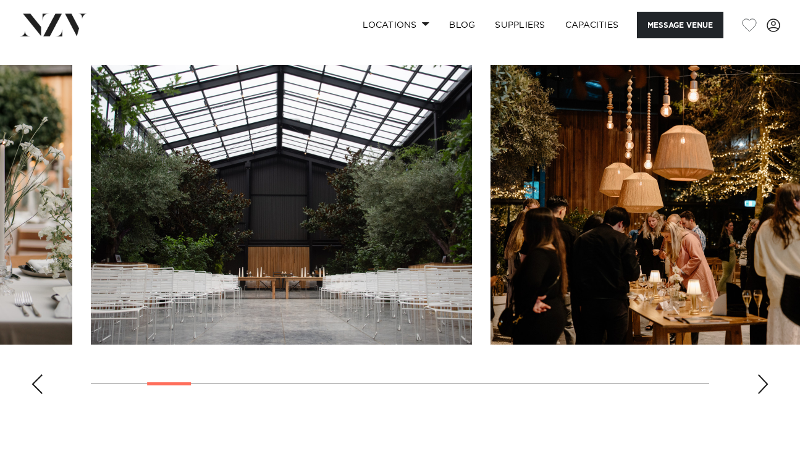
click at [768, 382] on div "Next slide" at bounding box center [763, 385] width 12 height 20
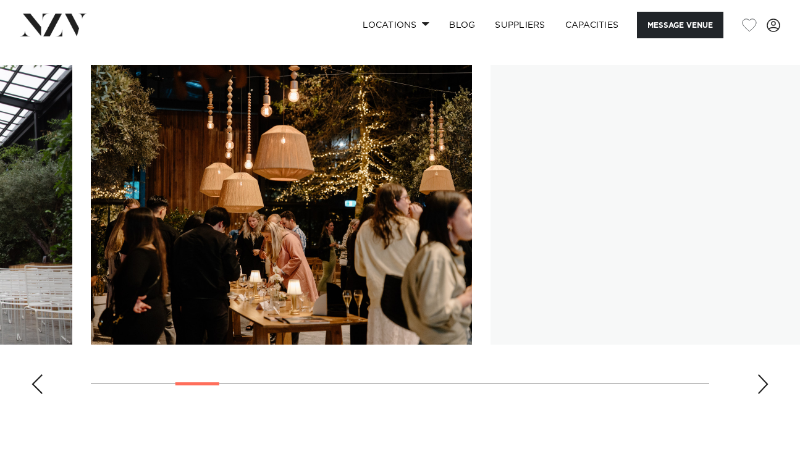
click at [768, 382] on div "Next slide" at bounding box center [763, 385] width 12 height 20
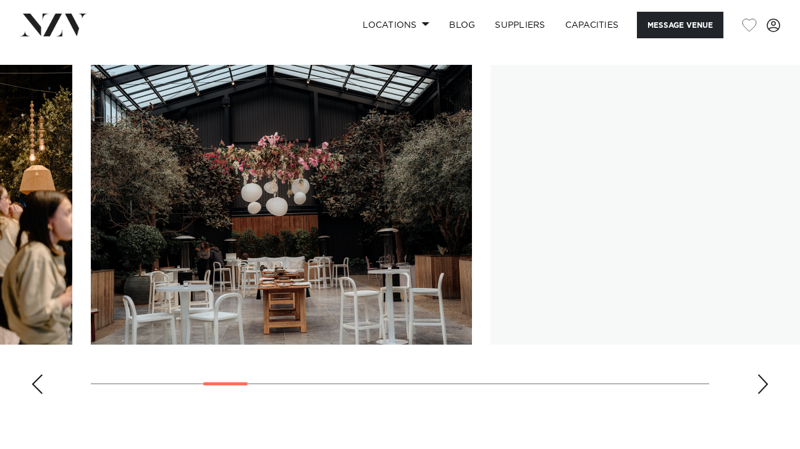
click at [768, 382] on div "Next slide" at bounding box center [763, 385] width 12 height 20
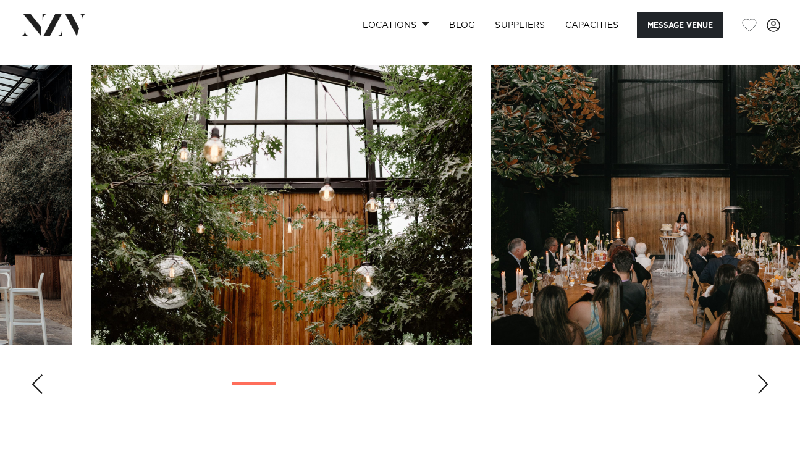
click at [768, 382] on div "Next slide" at bounding box center [763, 385] width 12 height 20
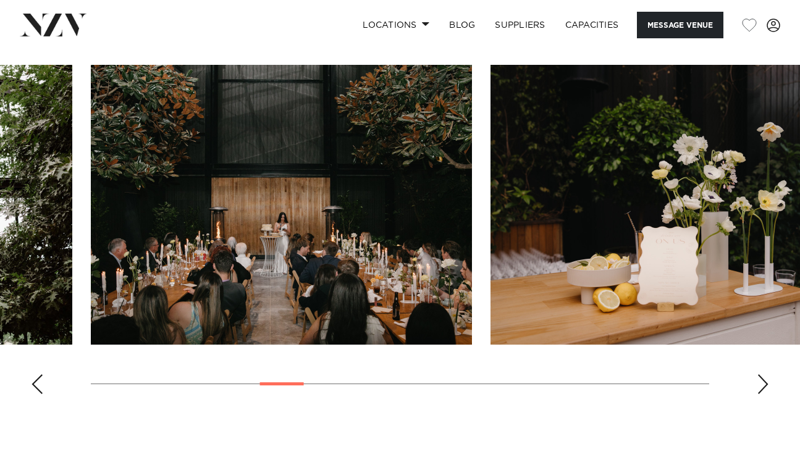
click at [768, 382] on div "Next slide" at bounding box center [763, 385] width 12 height 20
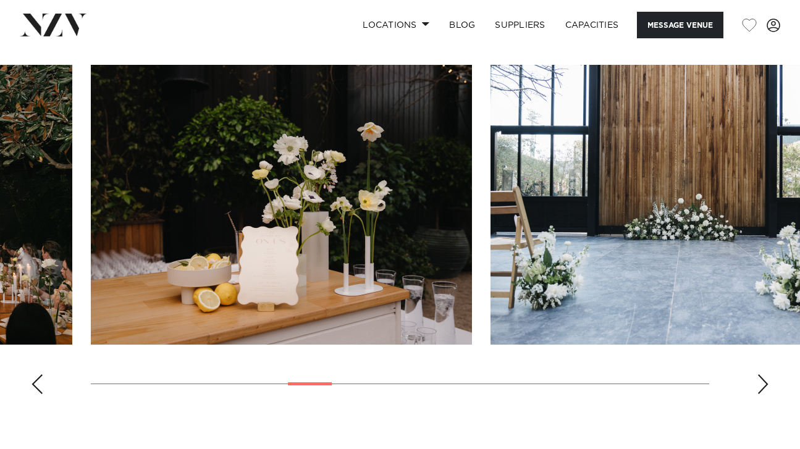
click at [768, 382] on div "Next slide" at bounding box center [763, 385] width 12 height 20
